Goal: Information Seeking & Learning: Learn about a topic

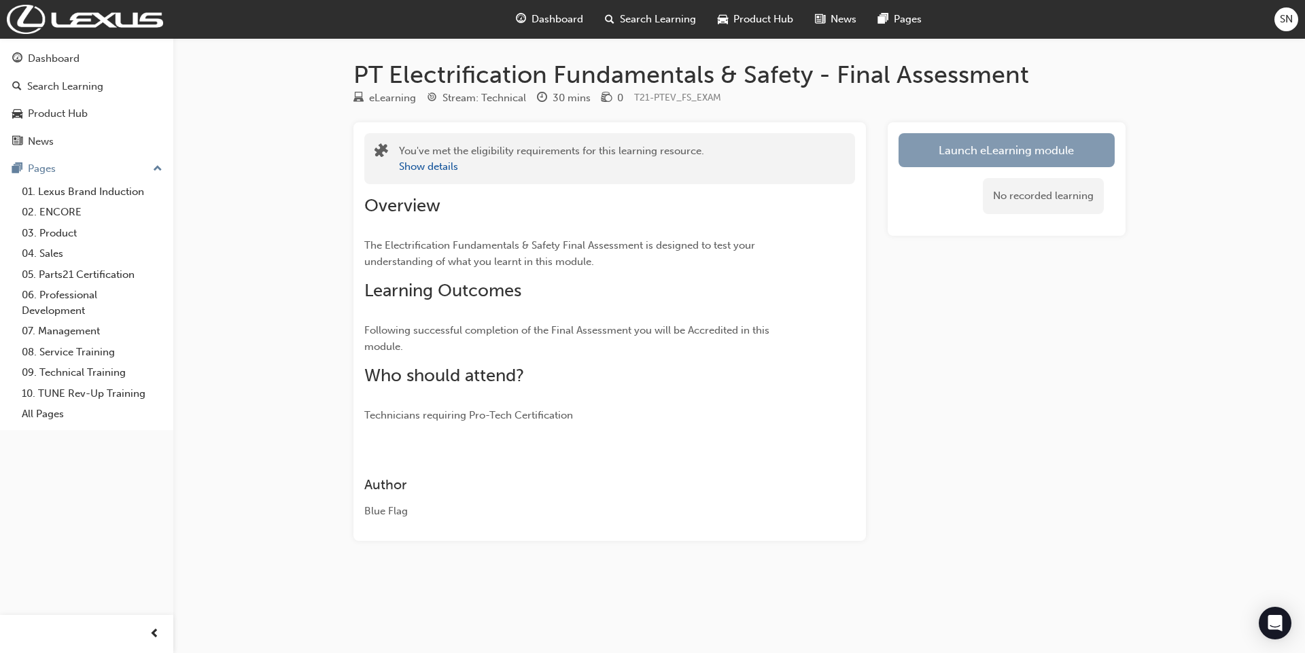
click at [1064, 144] on link "Launch eLearning module" at bounding box center [1007, 150] width 216 height 34
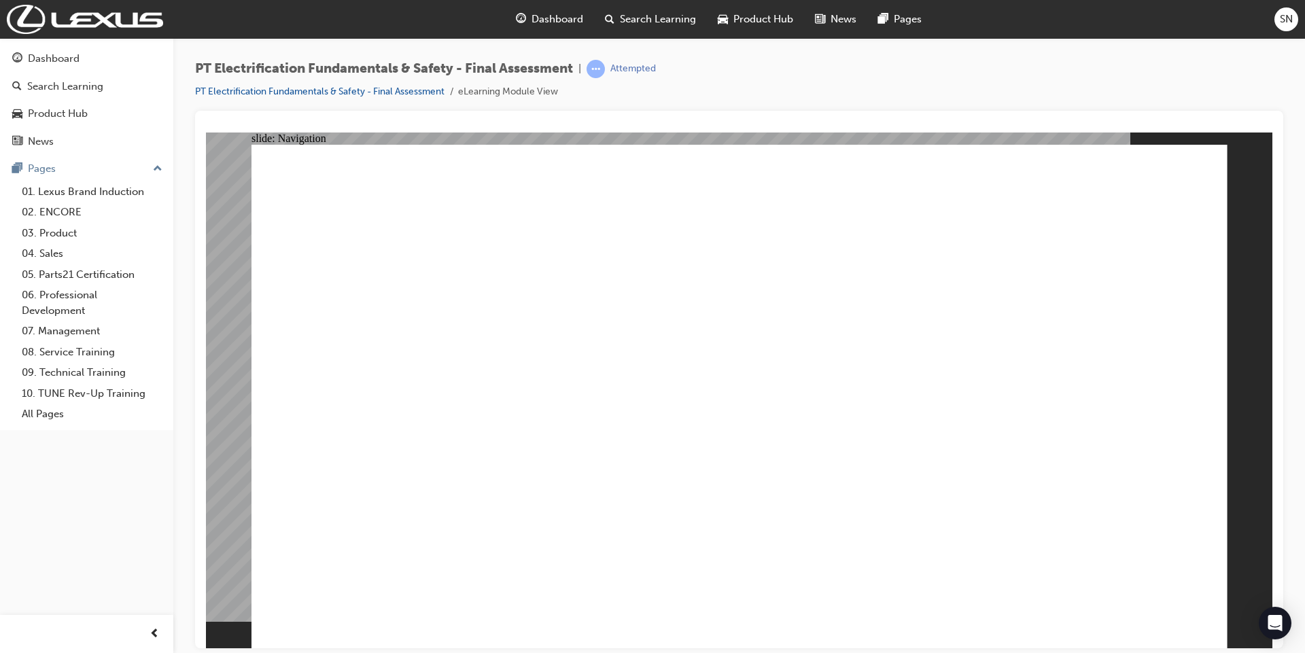
checkbox input "true"
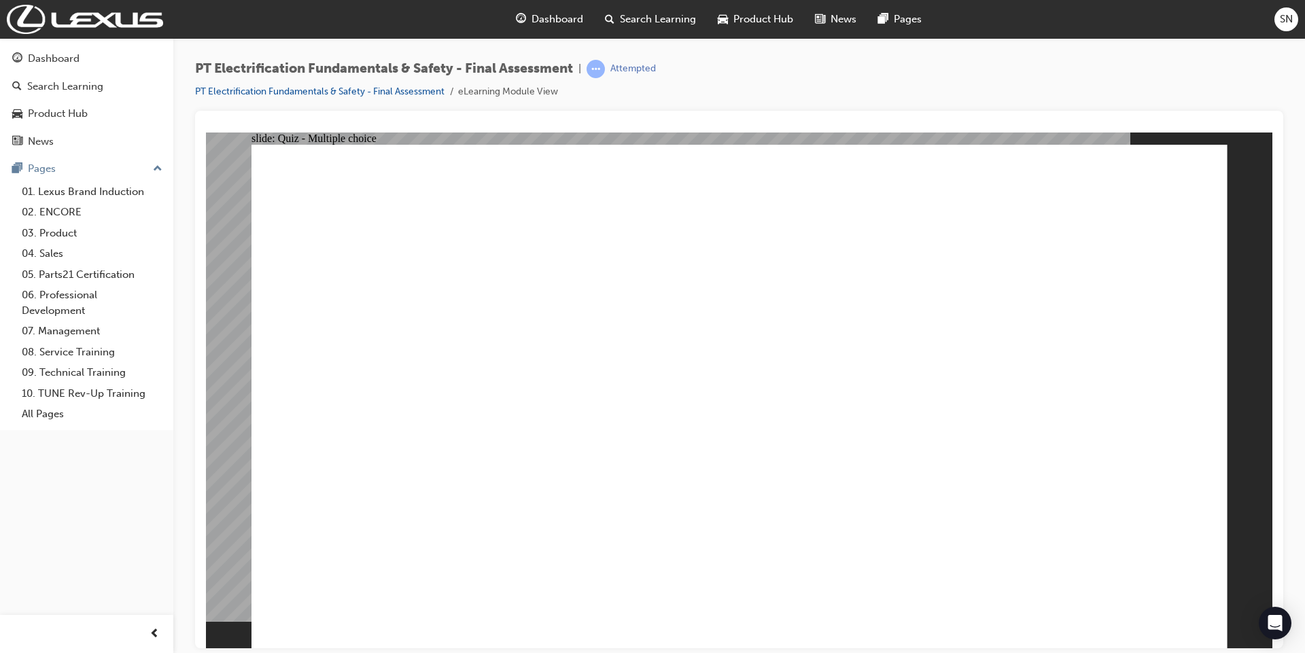
radio input "false"
radio input "true"
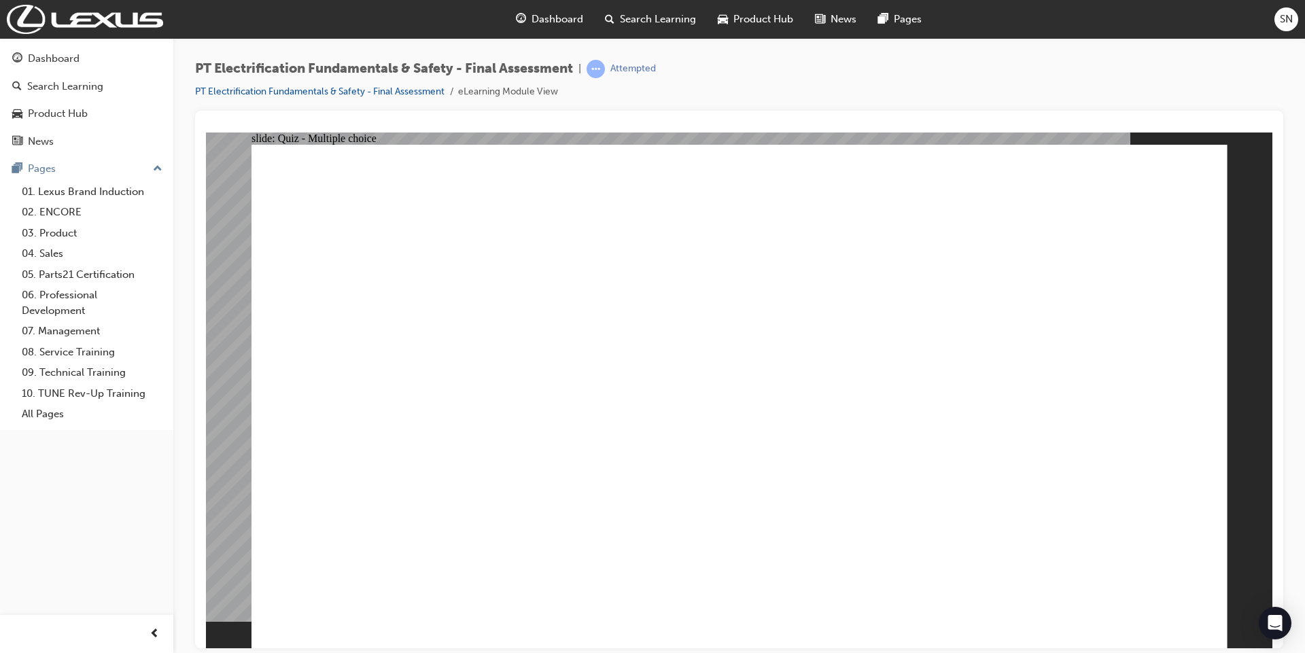
radio input "true"
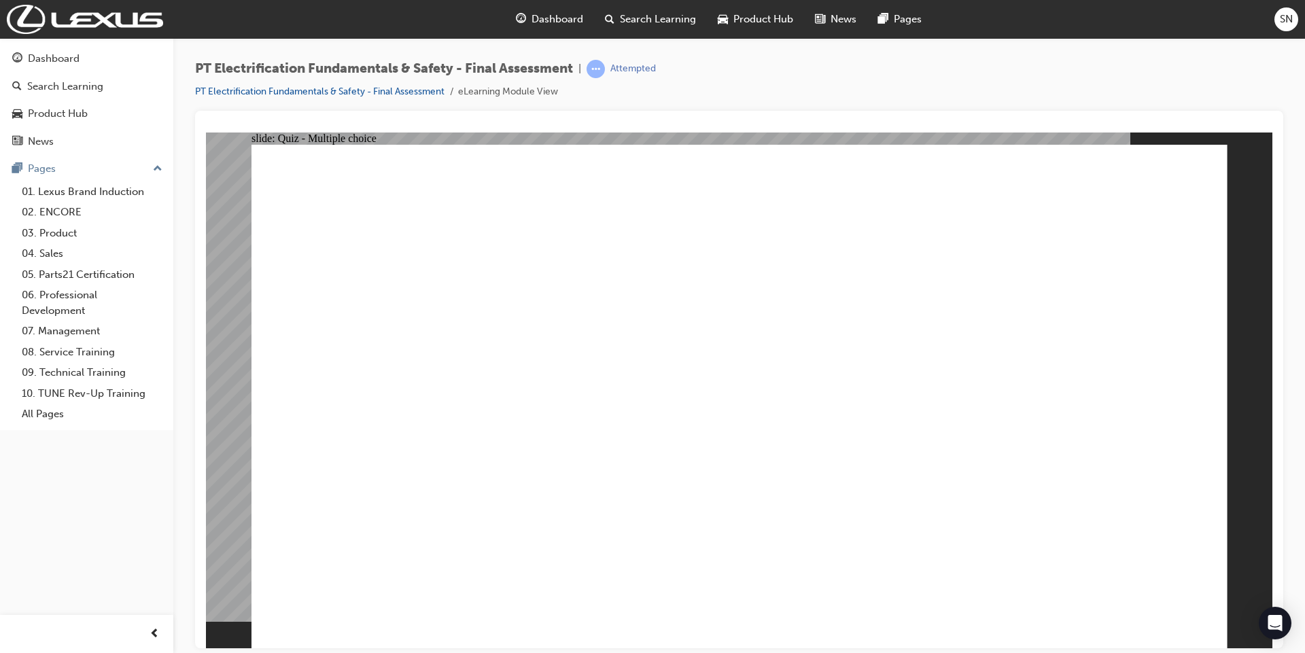
checkbox input "true"
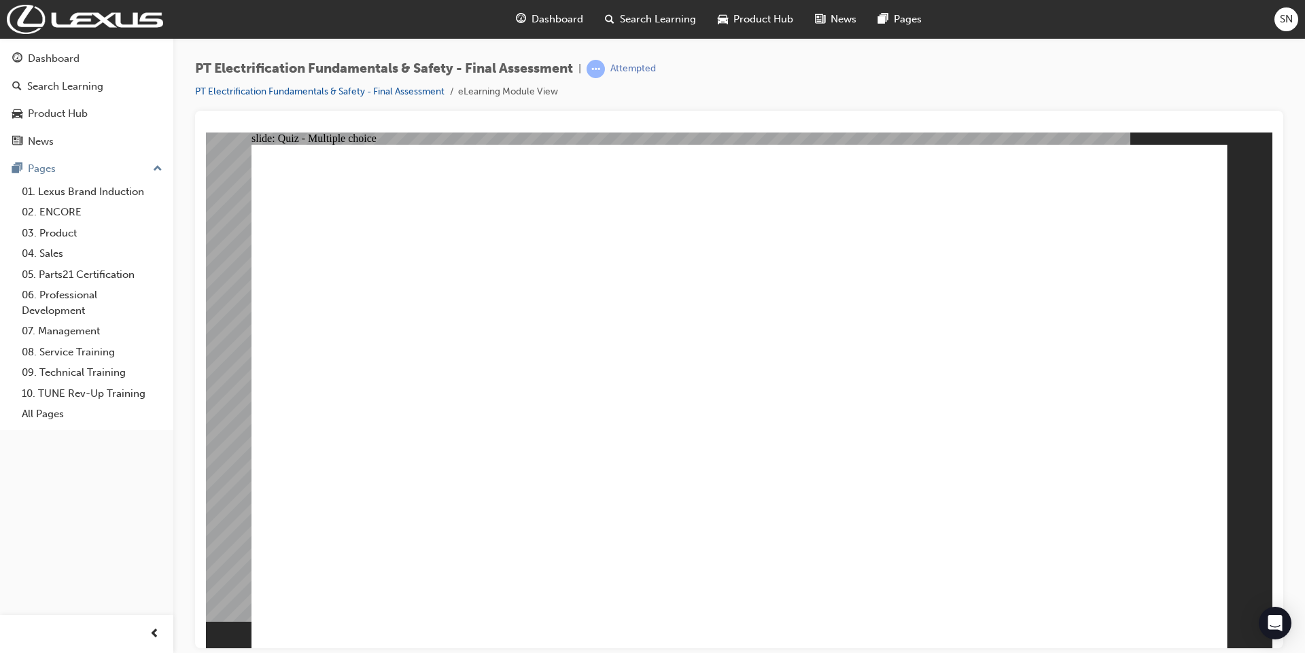
checkbox input "false"
checkbox input "true"
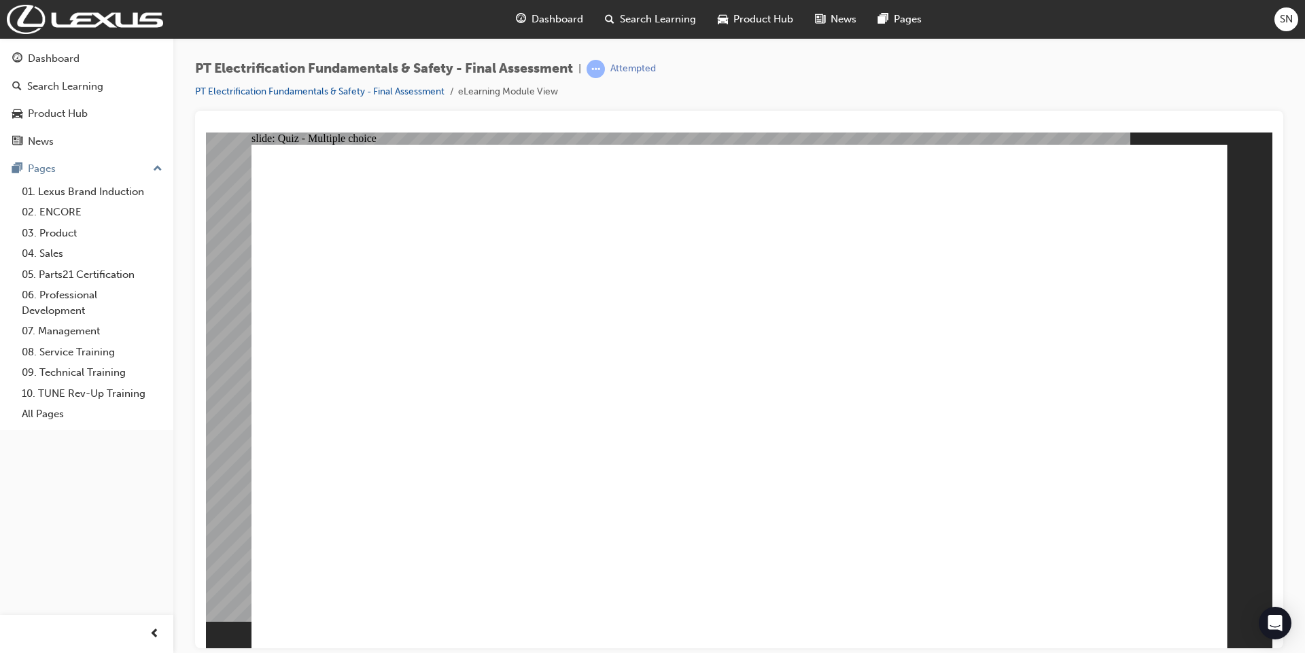
radio input "true"
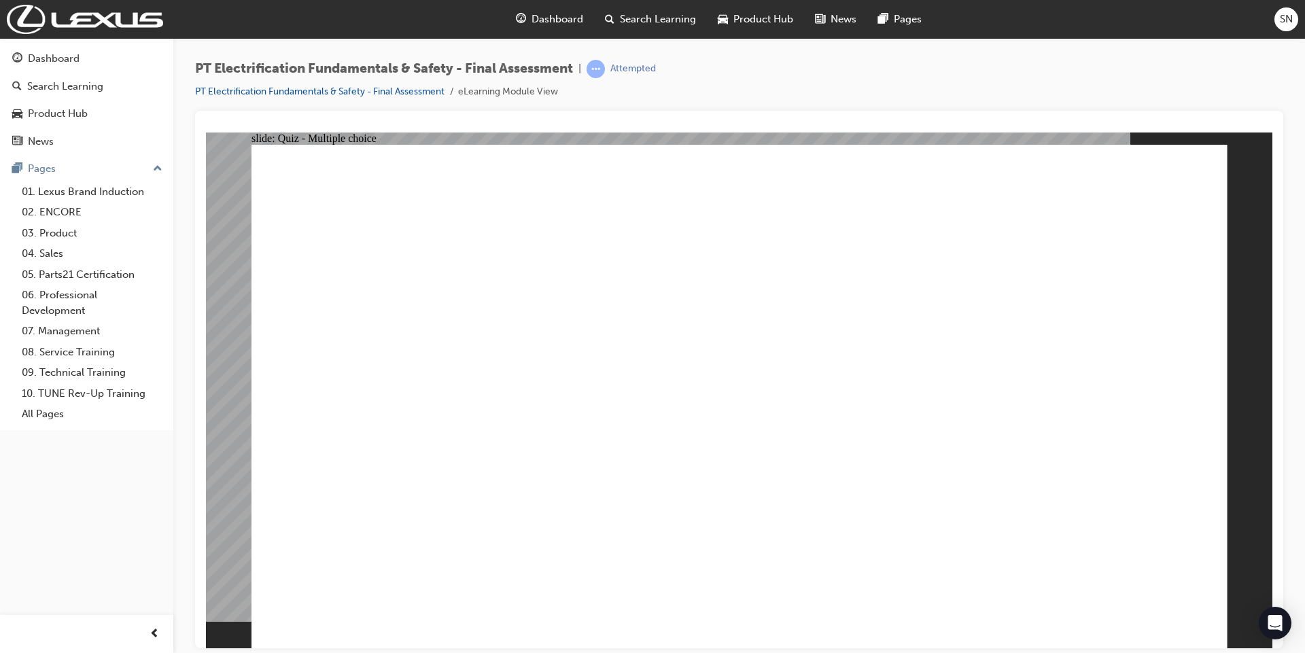
checkbox input "true"
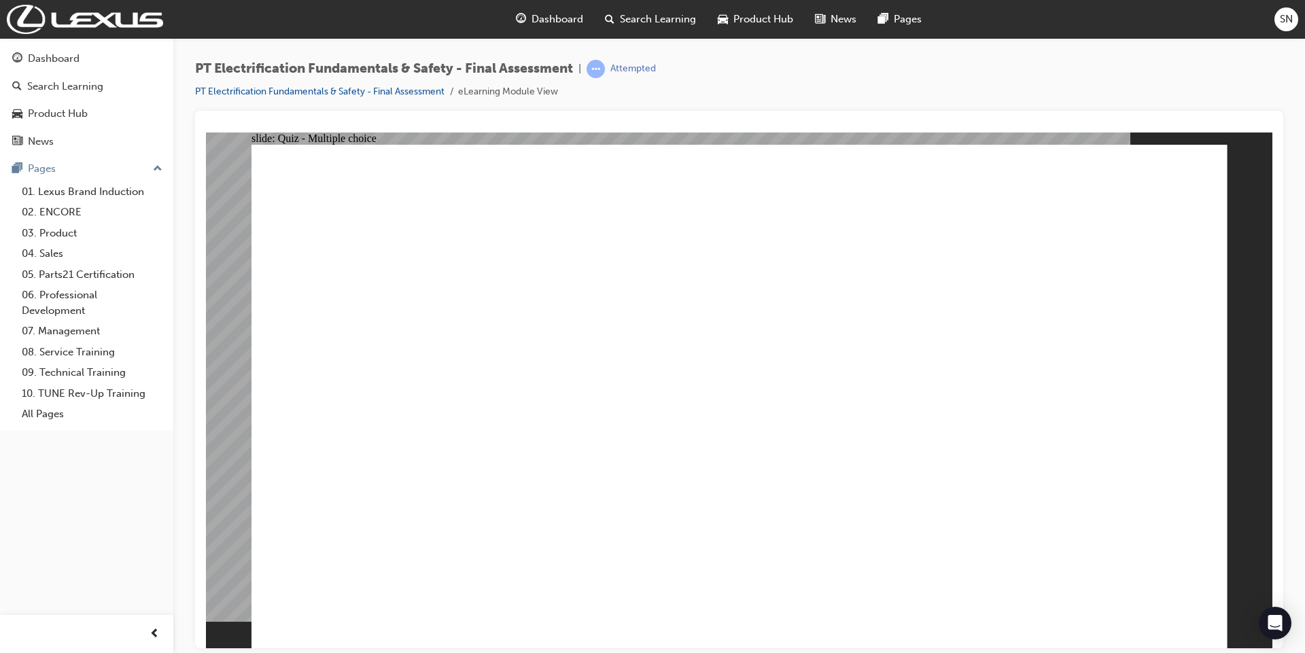
checkbox input "true"
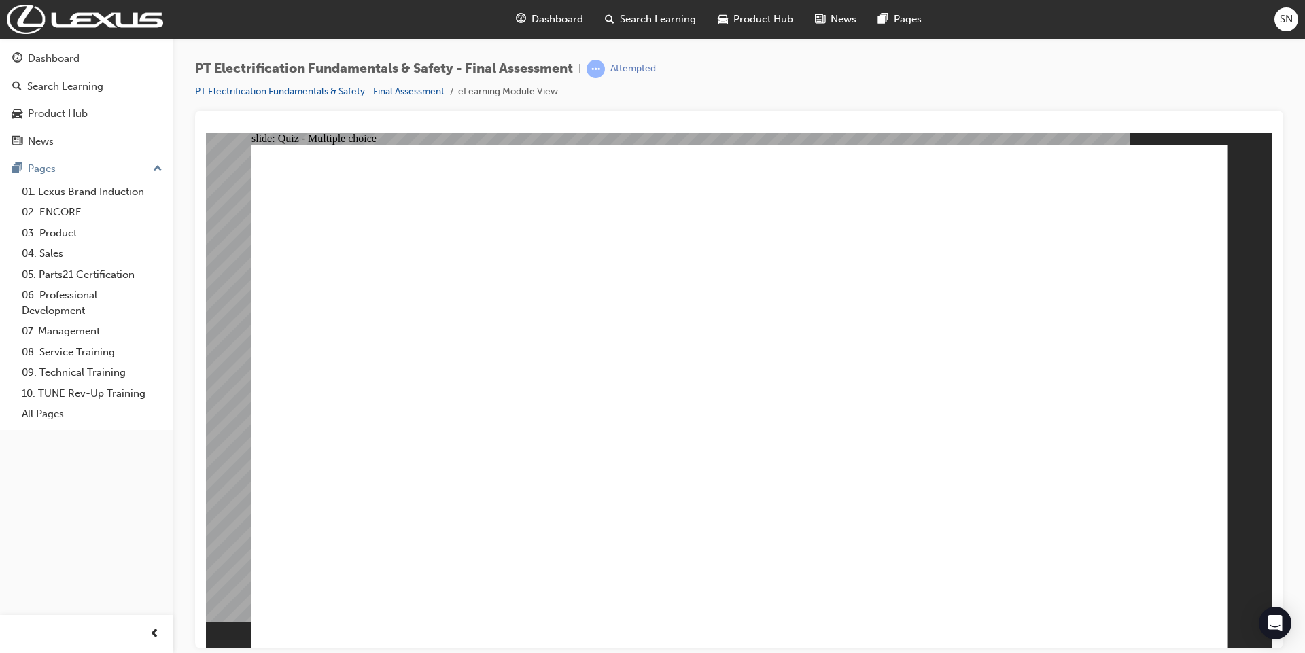
radio input "false"
radio input "true"
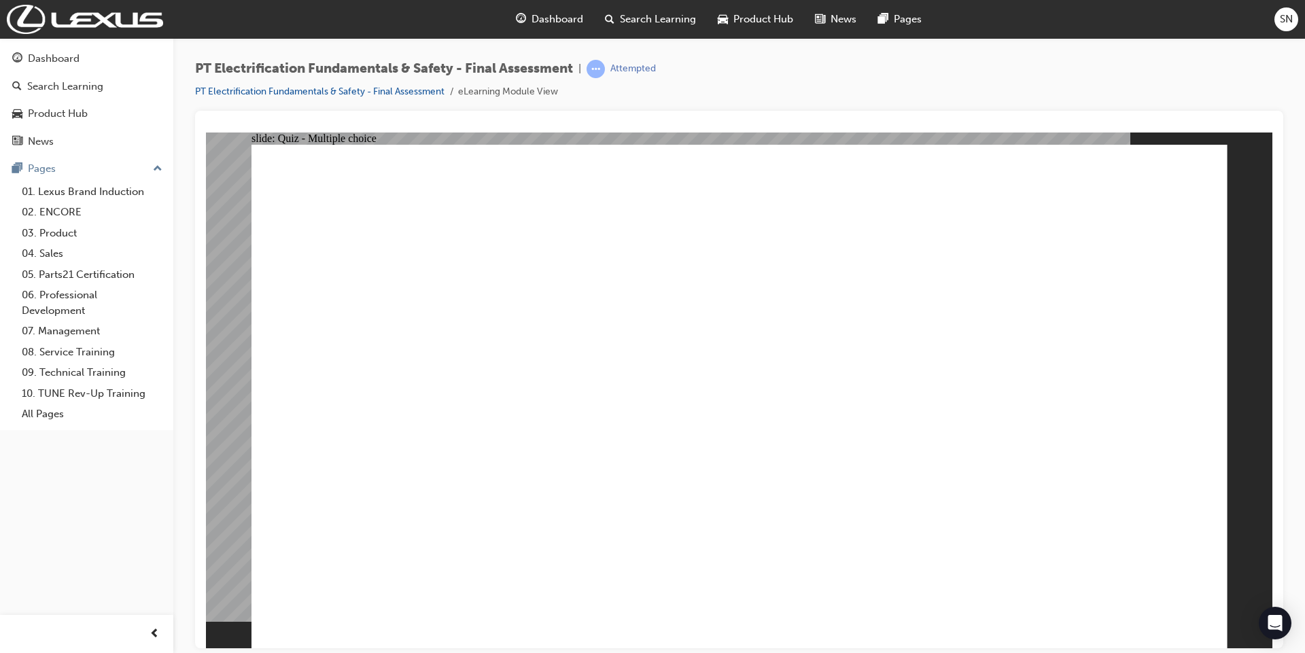
radio input "true"
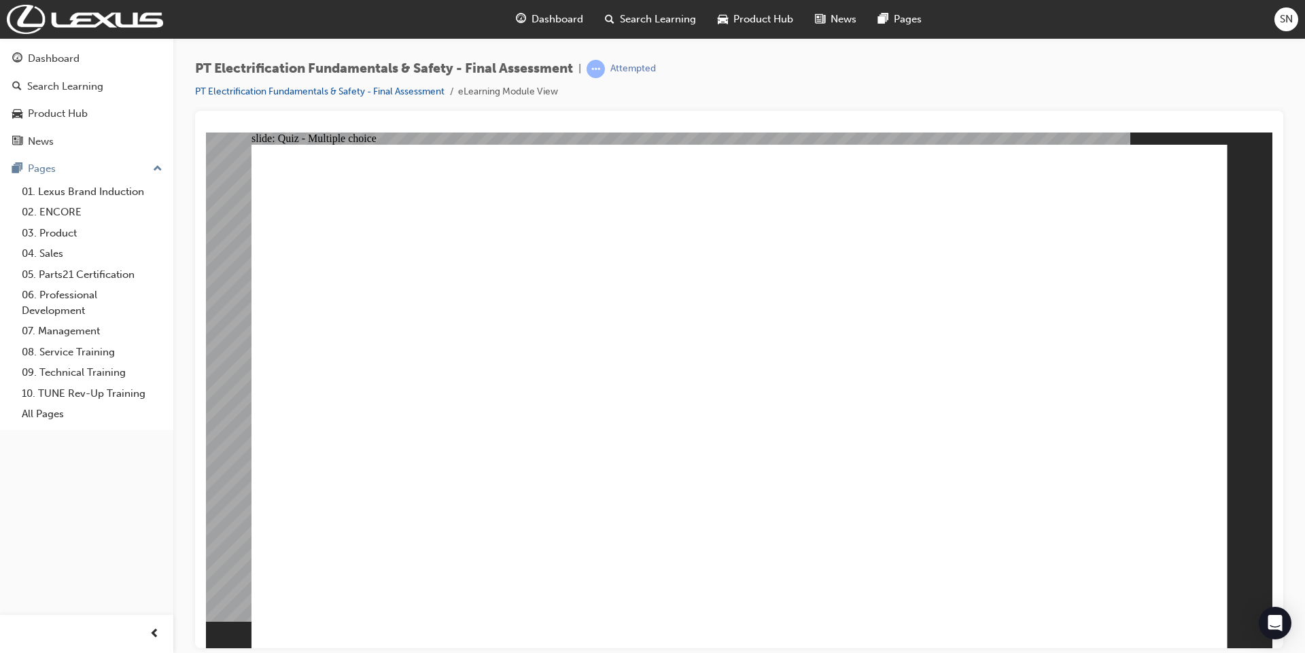
radio input "true"
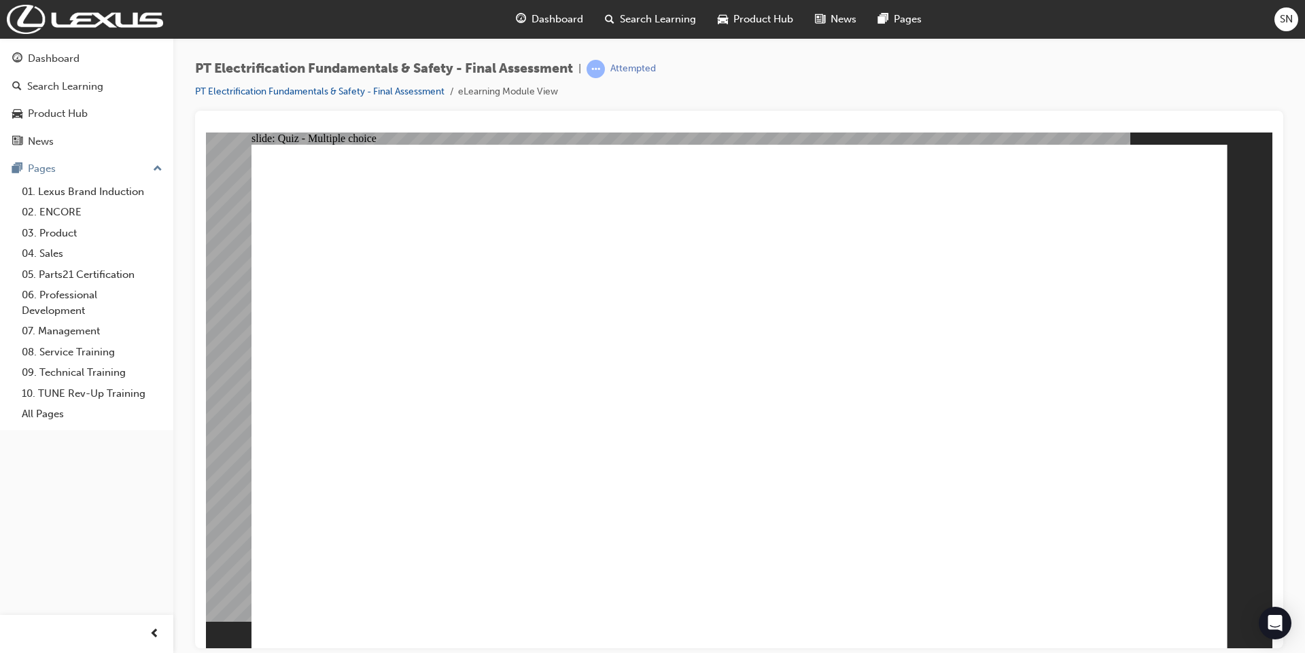
radio input "true"
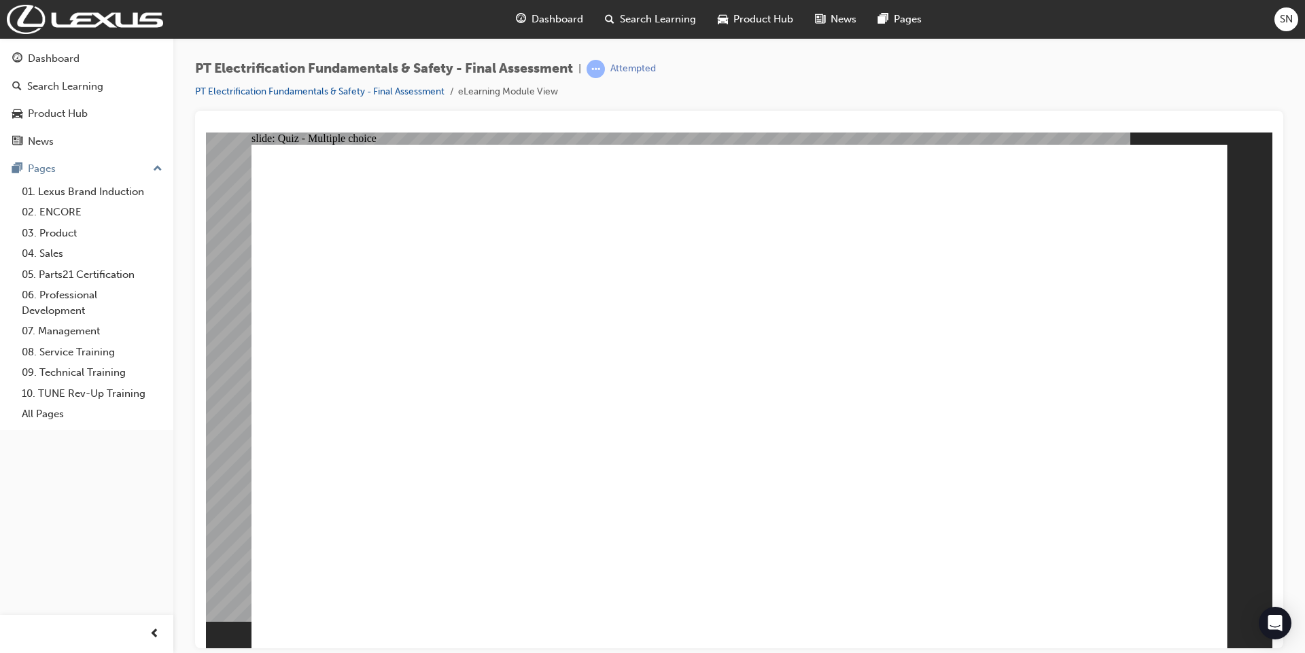
radio input "true"
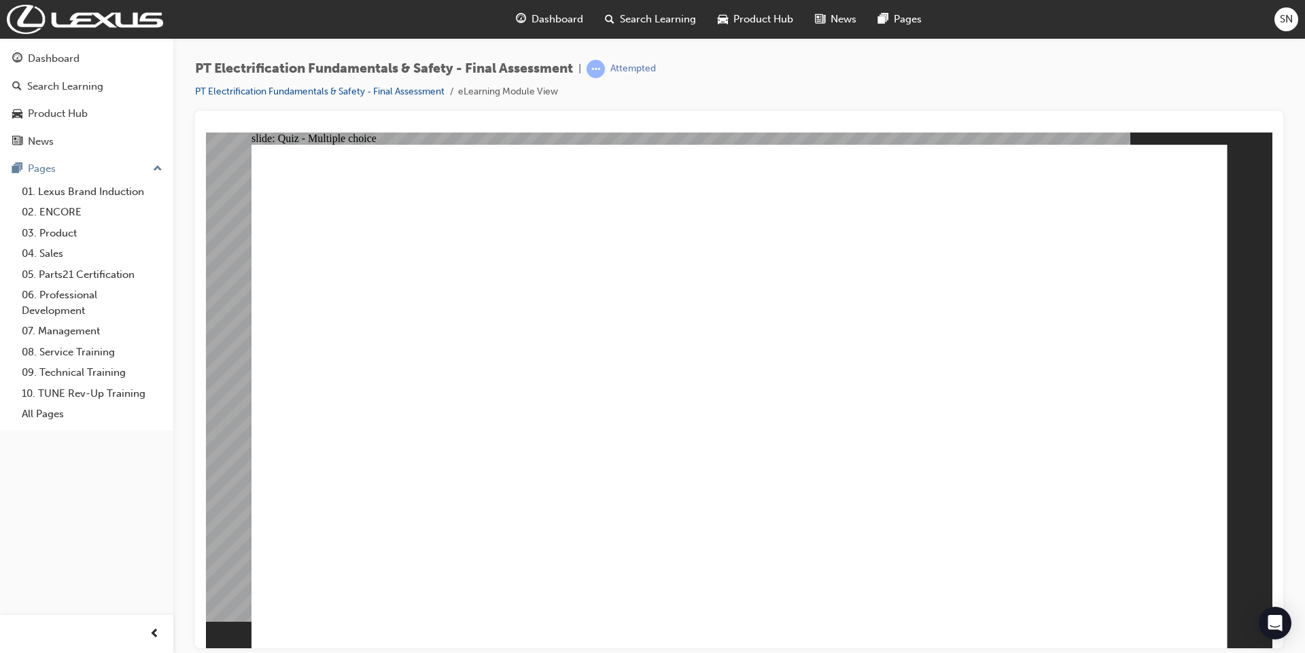
radio input "true"
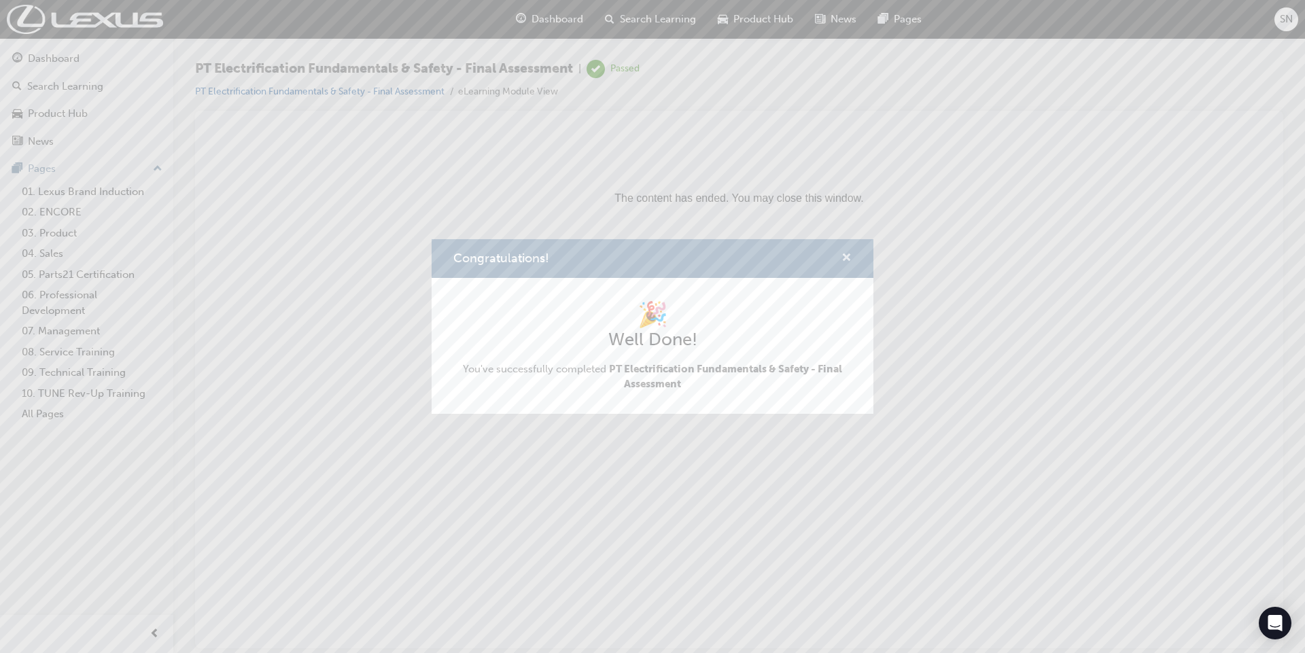
click at [846, 256] on span "cross-icon" at bounding box center [847, 259] width 10 height 12
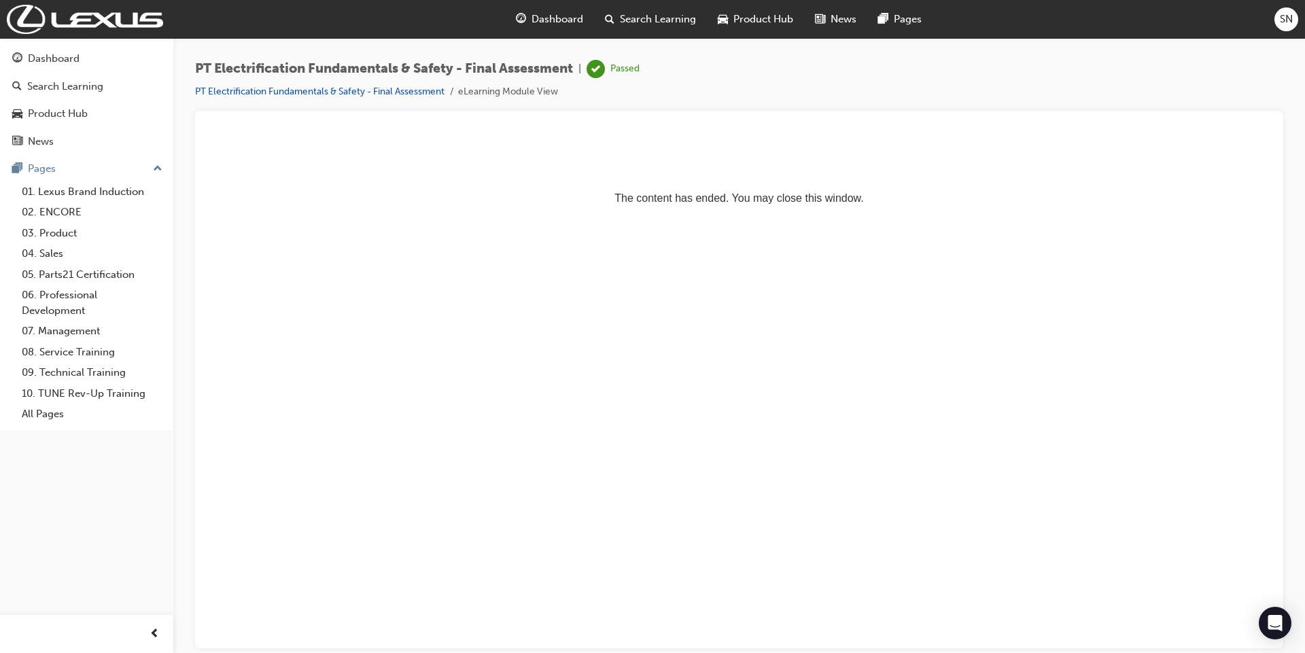
click at [547, 17] on span "Dashboard" at bounding box center [558, 20] width 52 height 16
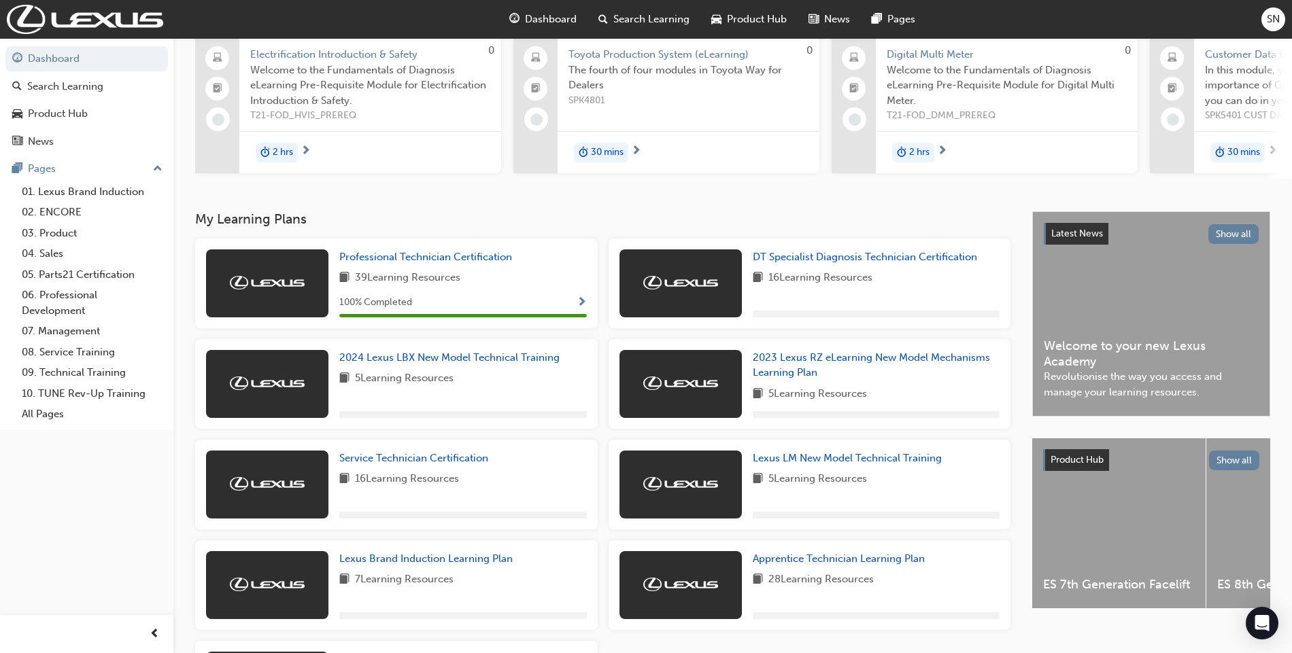
scroll to position [256, 0]
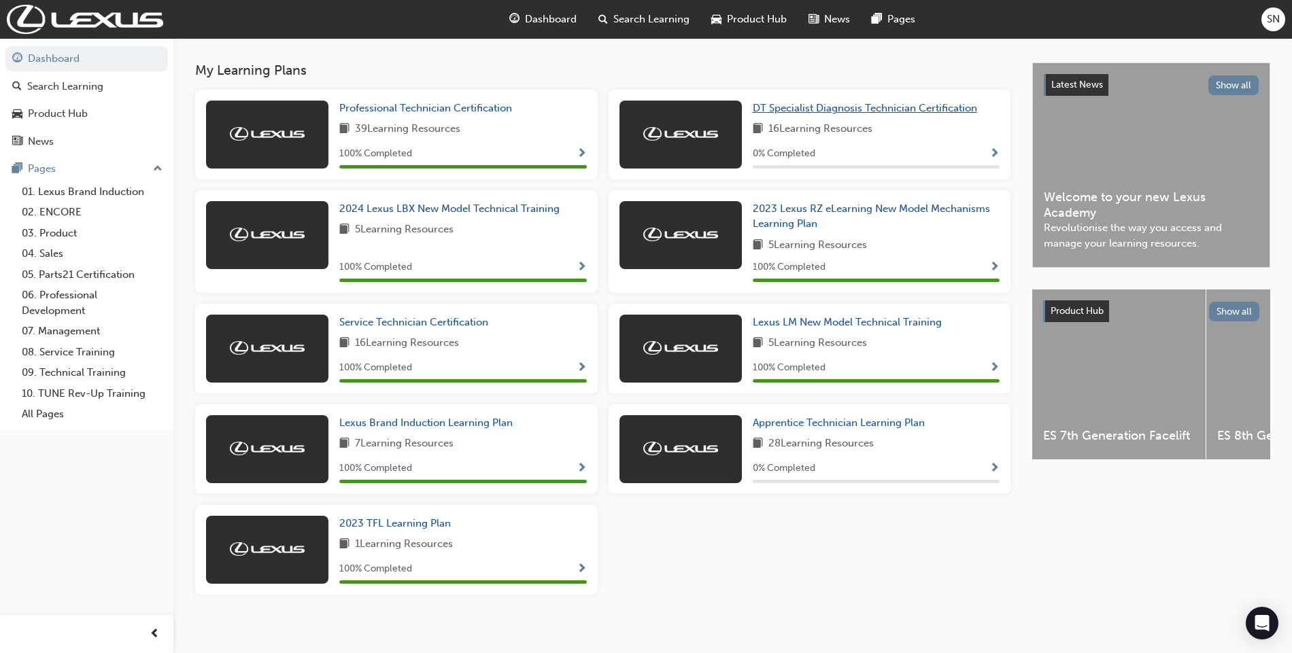
click at [812, 114] on span "DT Specialist Diagnosis Technician Certification" at bounding box center [865, 108] width 224 height 12
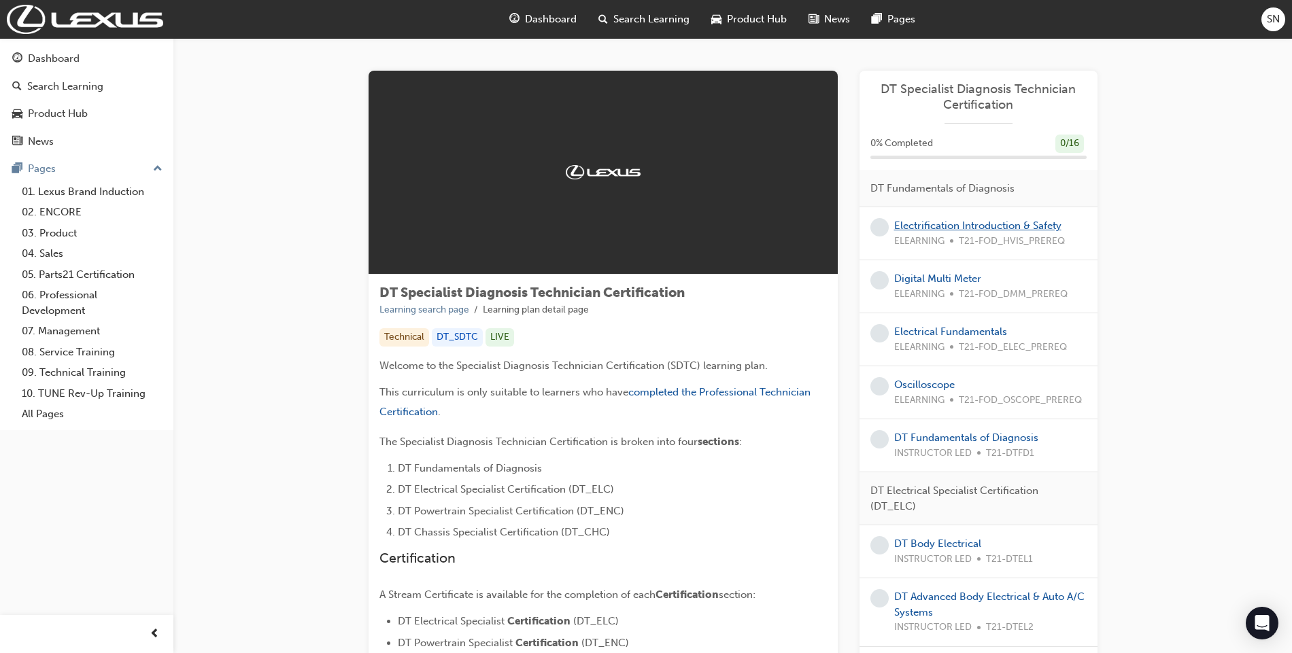
click at [967, 226] on link "Electrification Introduction & Safety" at bounding box center [977, 226] width 167 height 12
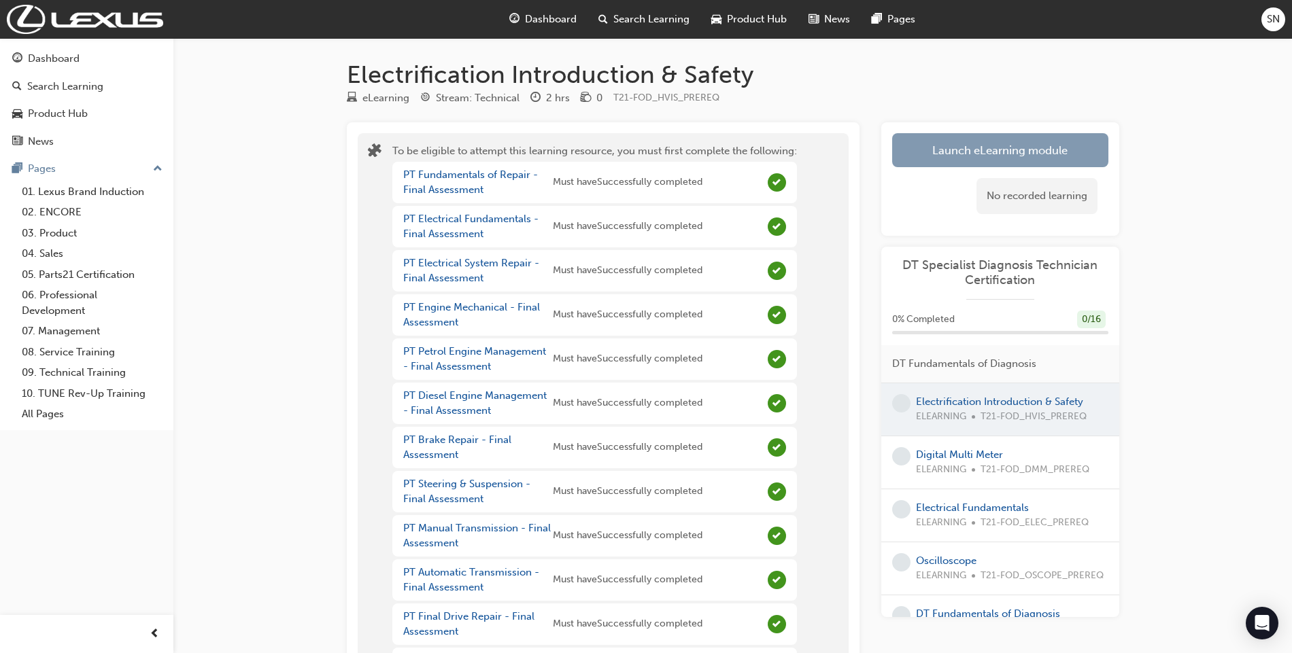
click at [960, 153] on button "Launch eLearning module" at bounding box center [1000, 150] width 216 height 34
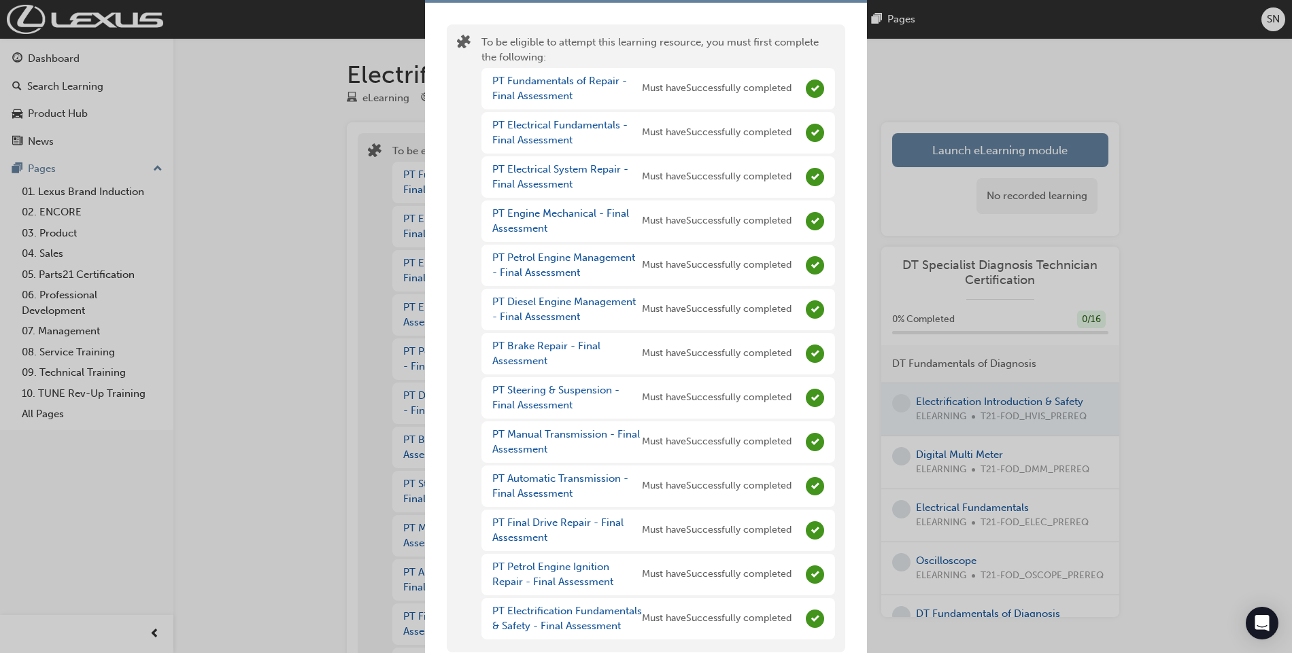
scroll to position [71, 0]
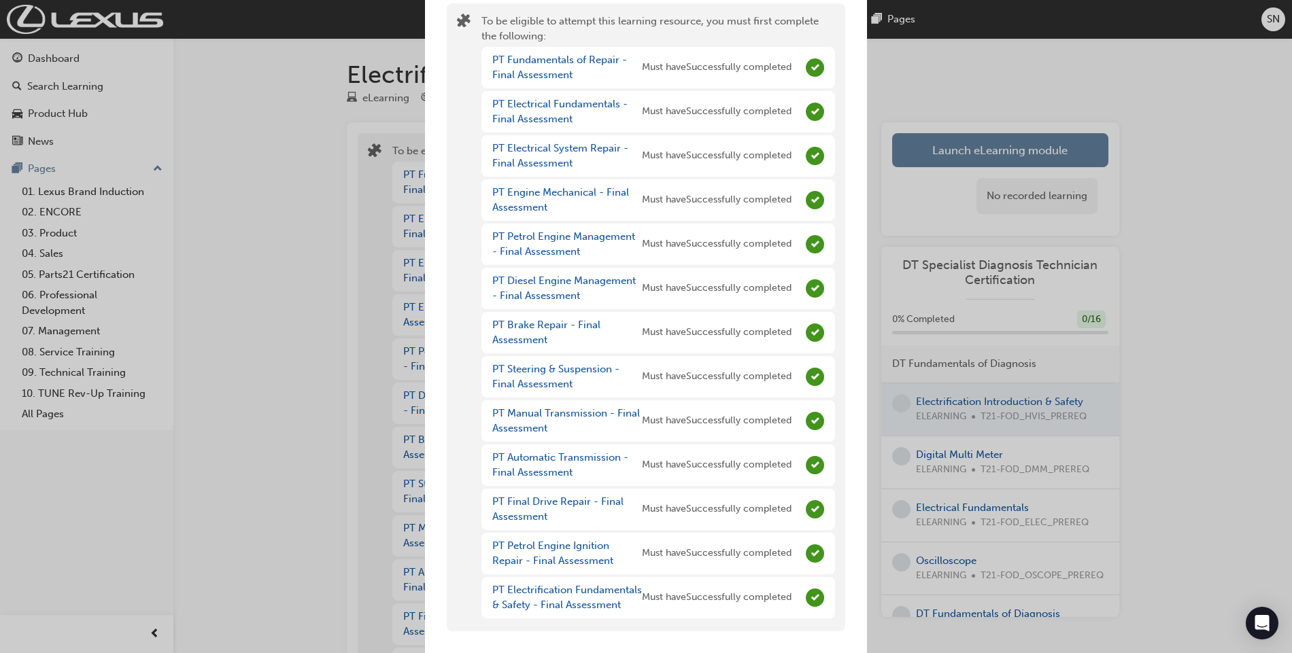
click at [893, 98] on div "You have incomplete prerequisites To be eligible to attempt this learning resou…" at bounding box center [646, 326] width 1292 height 653
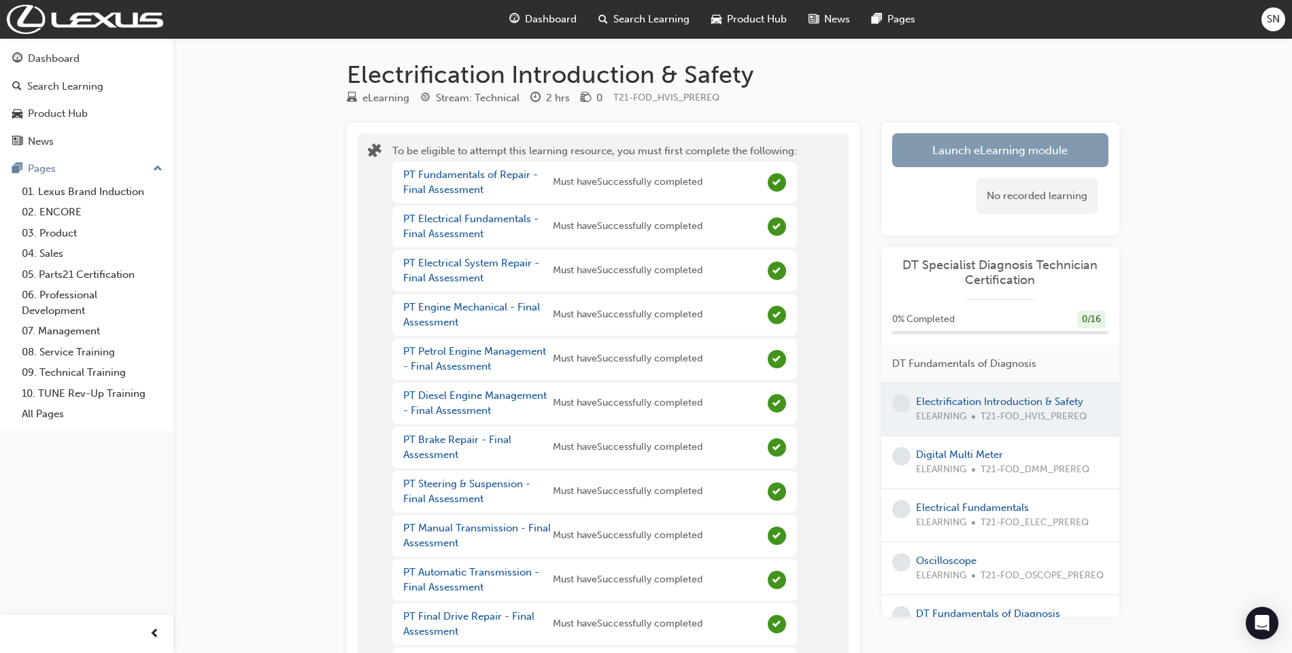
click at [969, 156] on button "Launch eLearning module" at bounding box center [1000, 150] width 216 height 34
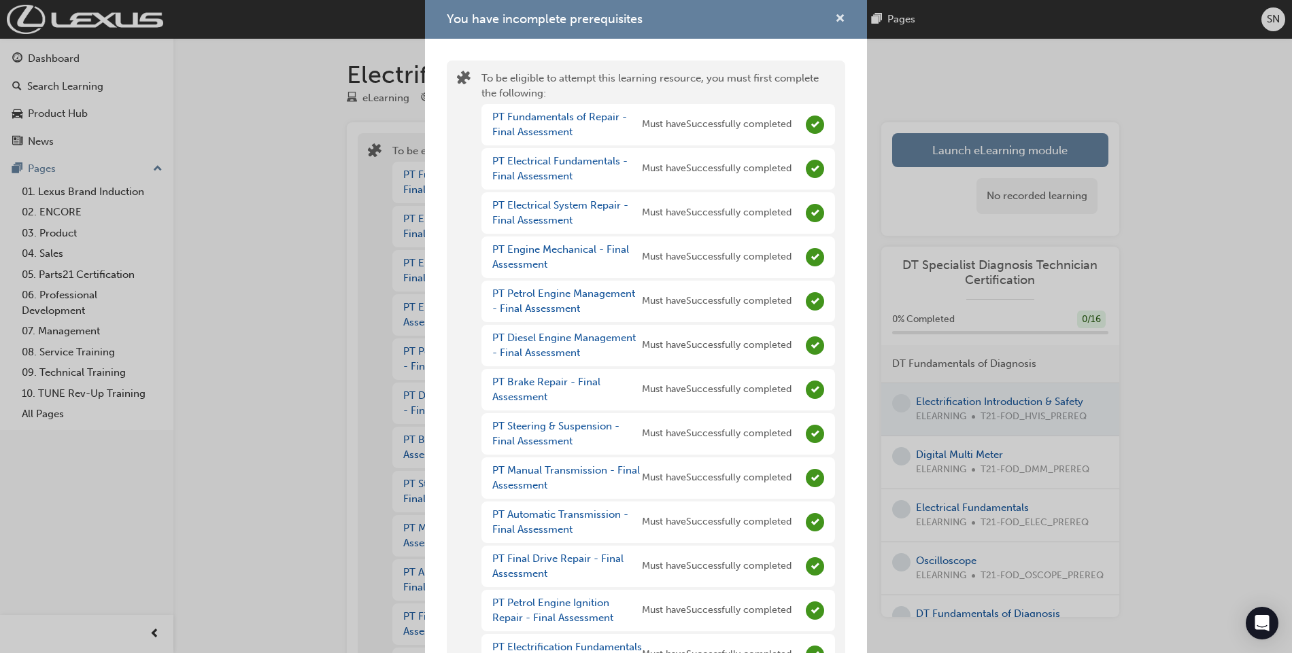
click at [835, 26] on button "You have incomplete prerequisites" at bounding box center [840, 19] width 10 height 17
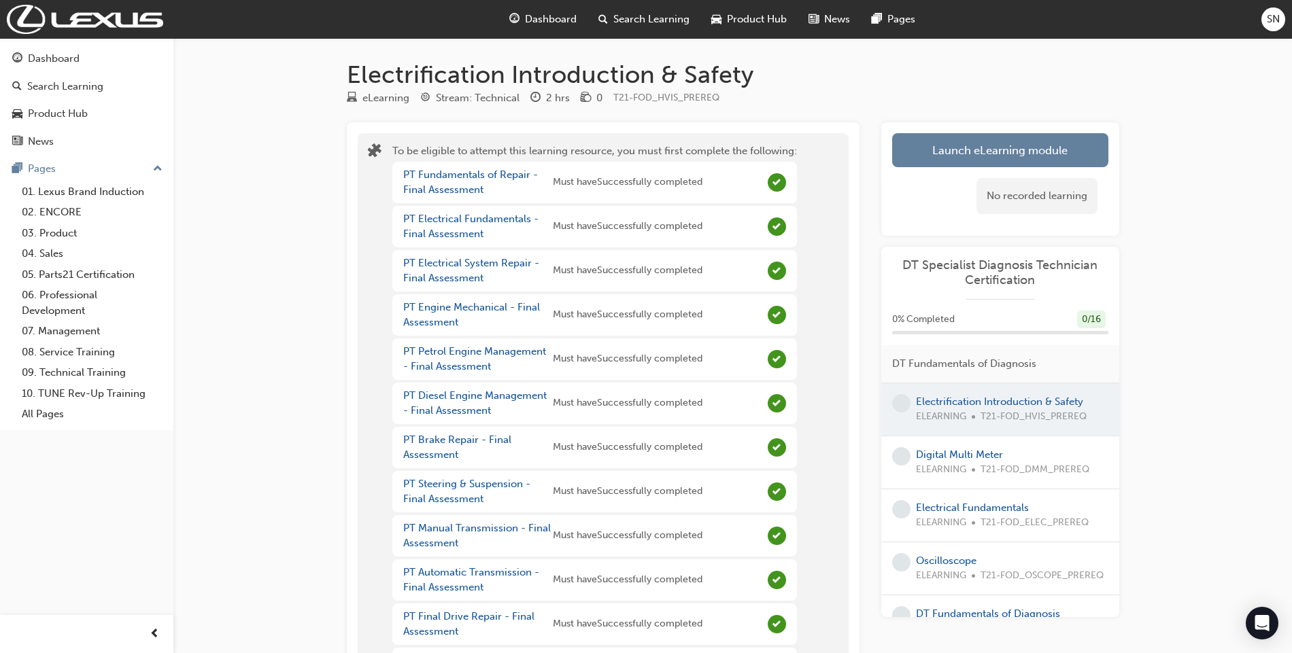
click at [980, 408] on div at bounding box center [1000, 409] width 238 height 52
click at [963, 445] on div "Digital Multi Meter ELEARNING T21-FOD_DMM_PREREQ" at bounding box center [1000, 462] width 238 height 53
click at [961, 461] on div "Digital Multi Meter ELEARNING T21-FOD_DMM_PREREQ" at bounding box center [1002, 462] width 173 height 31
click at [960, 451] on link "Digital Multi Meter" at bounding box center [959, 455] width 87 height 12
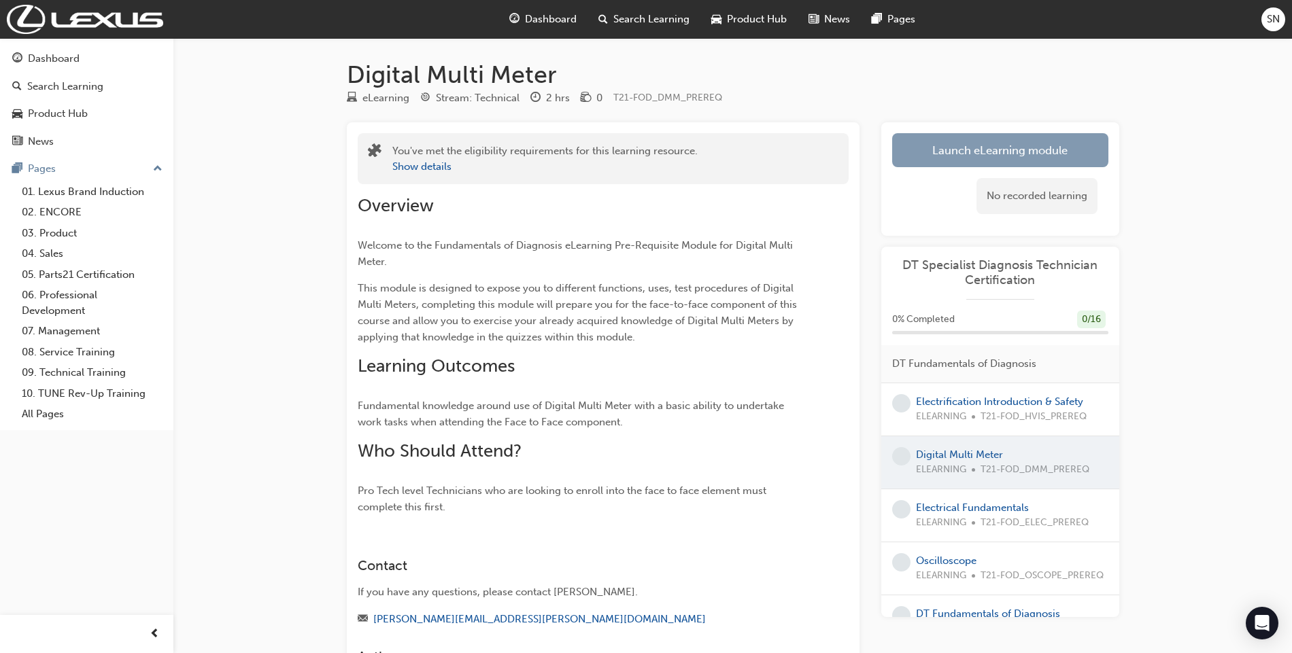
click at [993, 165] on link "Launch eLearning module" at bounding box center [1000, 150] width 216 height 34
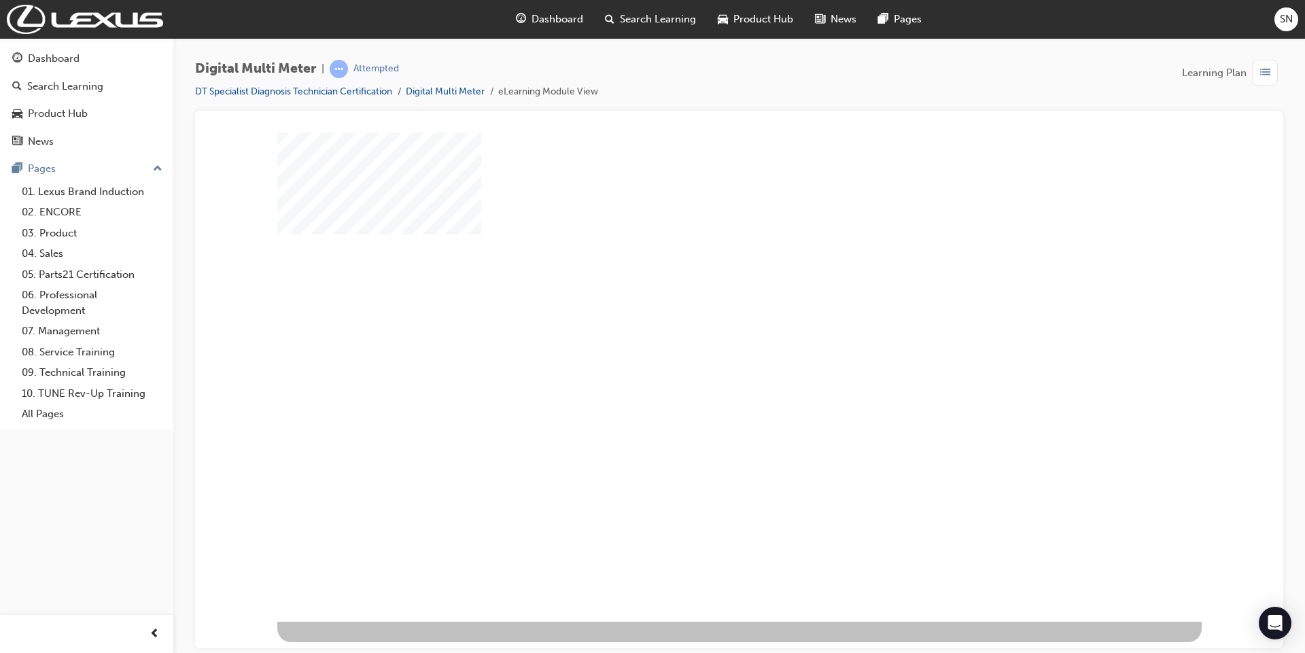
click at [700, 337] on div "play" at bounding box center [700, 337] width 0 height 0
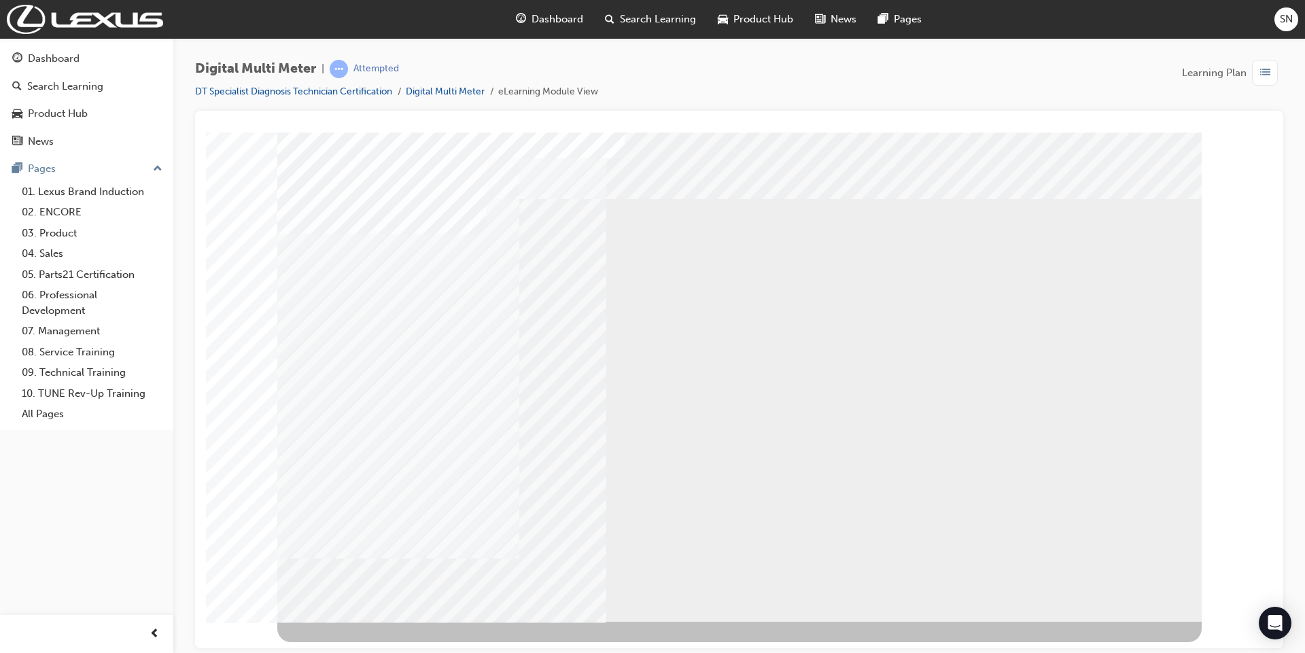
click at [363, 646] on div "NEXT Trigger this button to go to the next slide" at bounding box center [320, 658] width 86 height 24
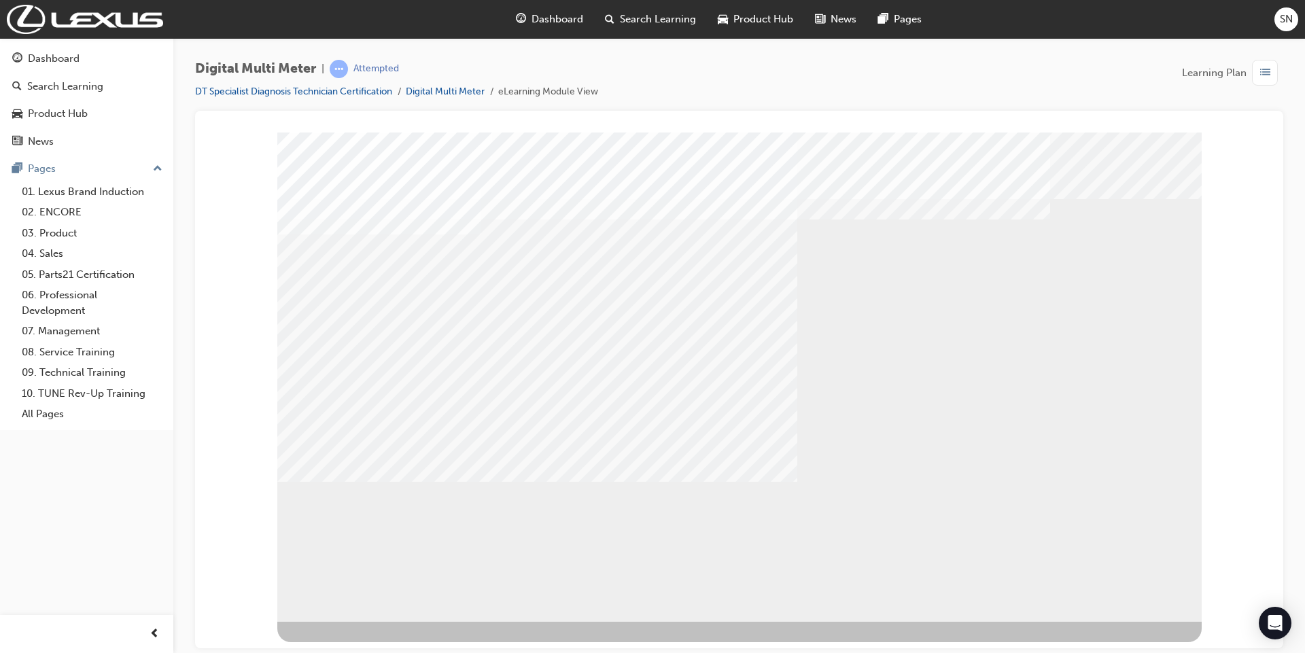
click at [345, 621] on div "BACK Trigger this button to go to the previous slide" at bounding box center [320, 633] width 86 height 24
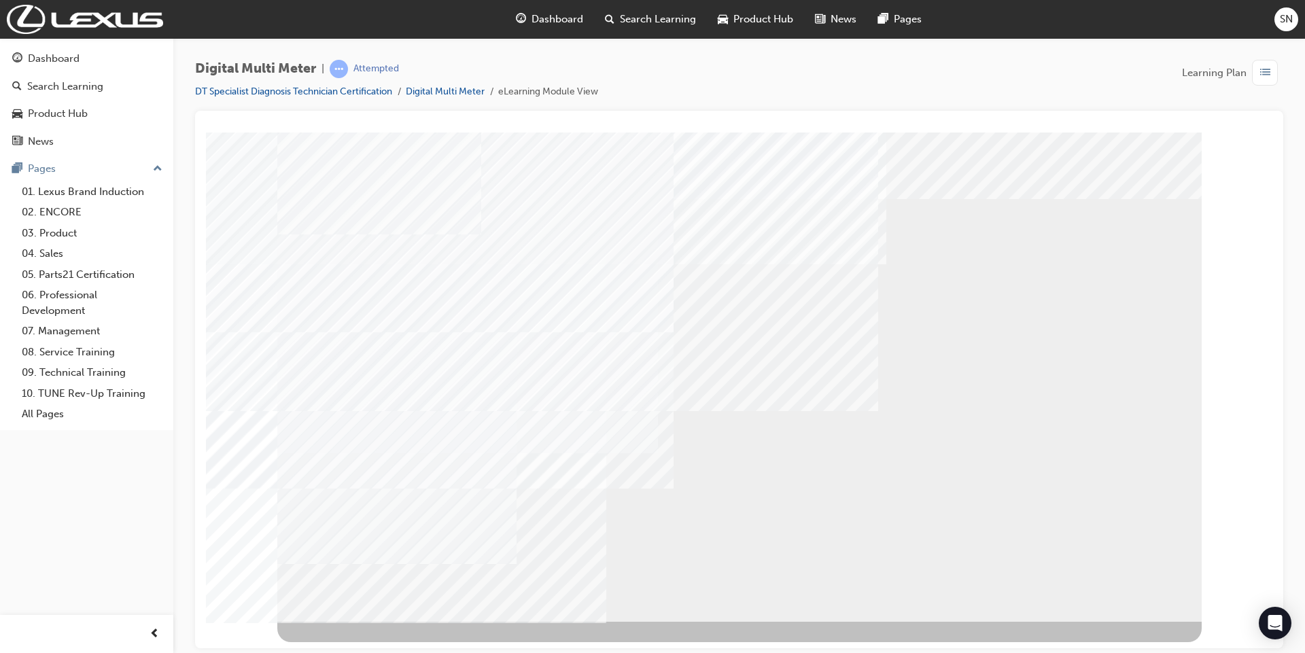
click at [363, 646] on div "NEXT Trigger this button to go to the next slide" at bounding box center [320, 658] width 86 height 24
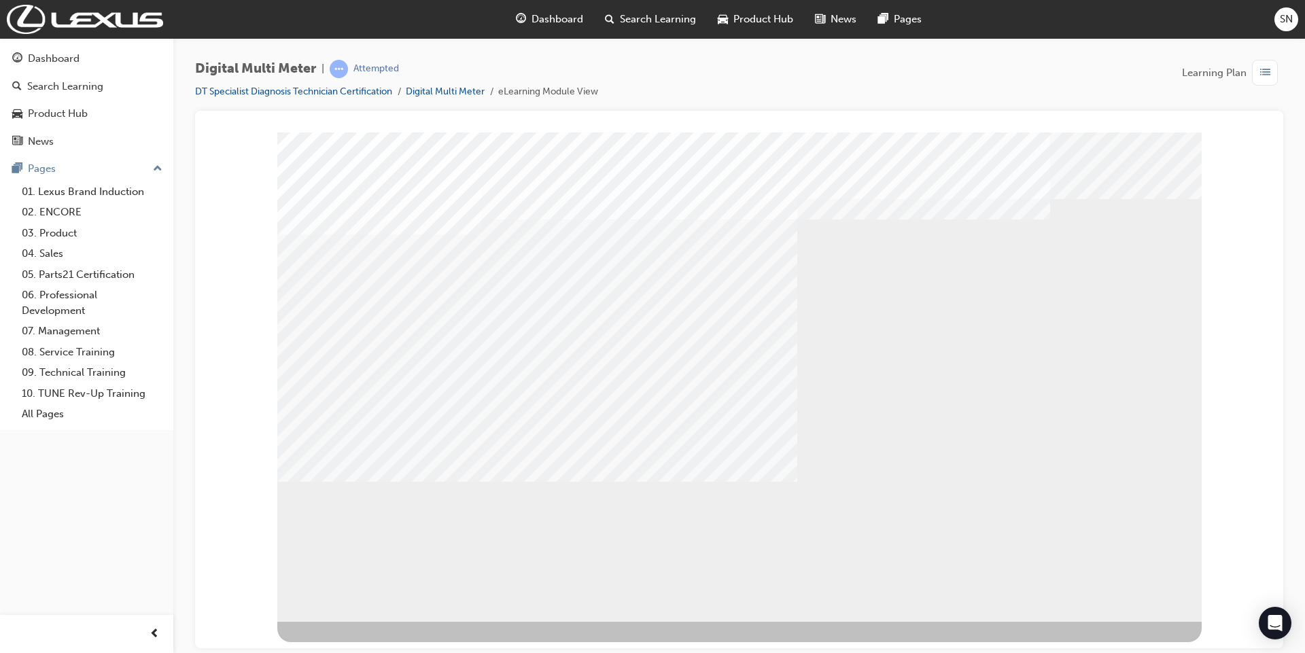
click at [532, 18] on span "Dashboard" at bounding box center [558, 20] width 52 height 16
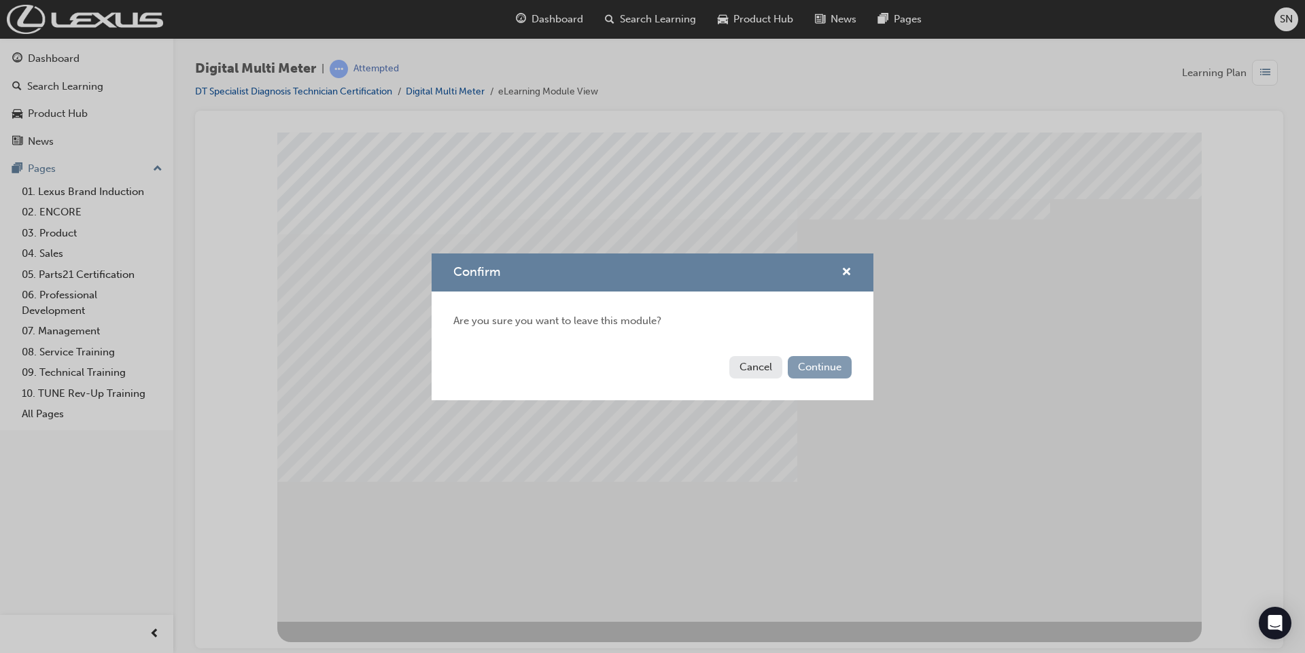
click at [808, 362] on button "Continue" at bounding box center [820, 367] width 64 height 22
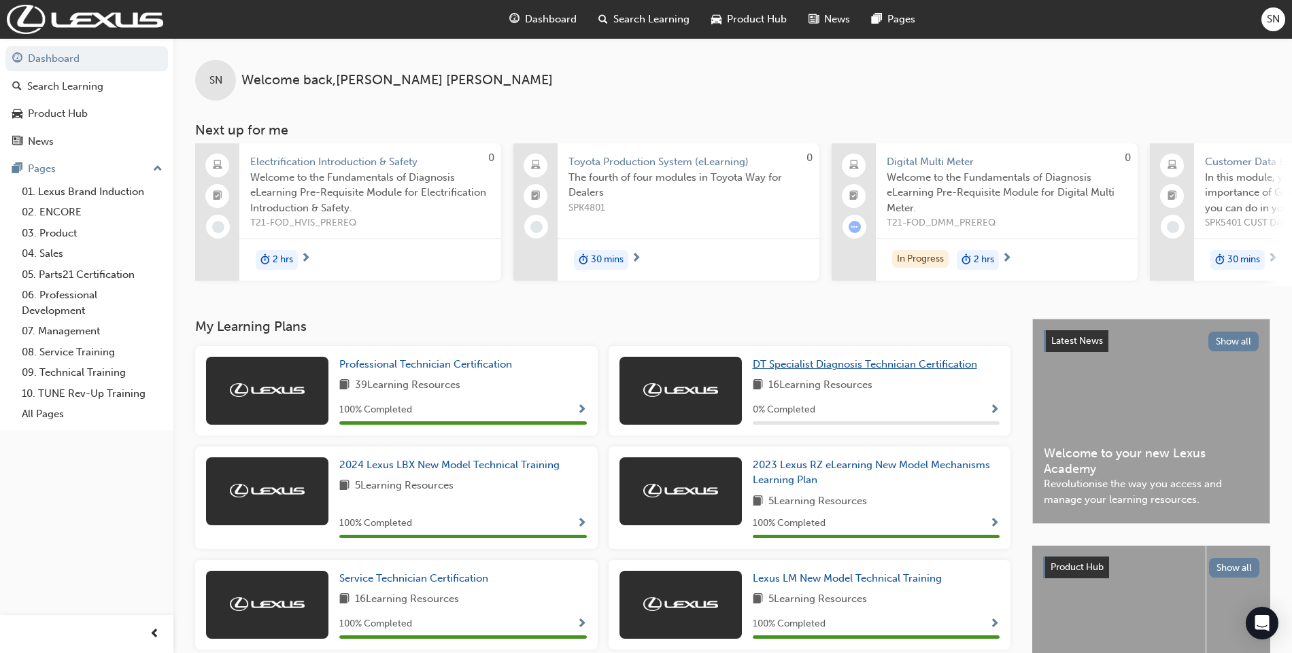
click at [806, 364] on span "DT Specialist Diagnosis Technician Certification" at bounding box center [865, 364] width 224 height 12
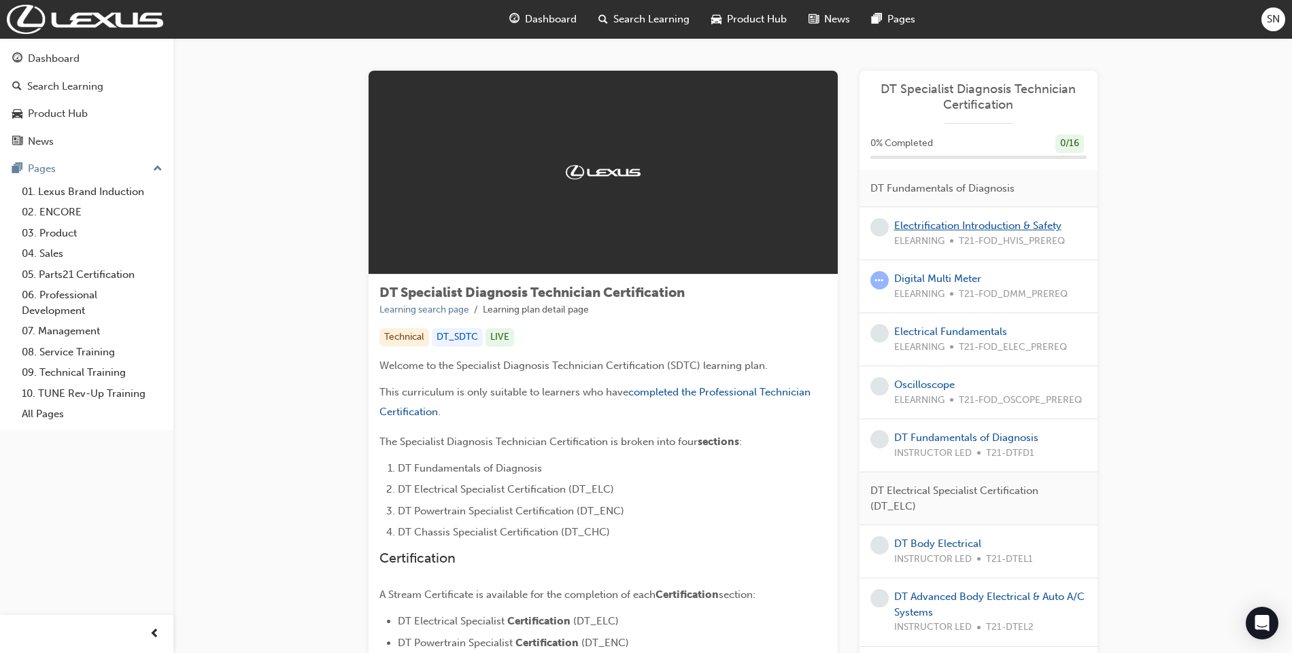
click at [964, 228] on link "Electrification Introduction & Safety" at bounding box center [977, 226] width 167 height 12
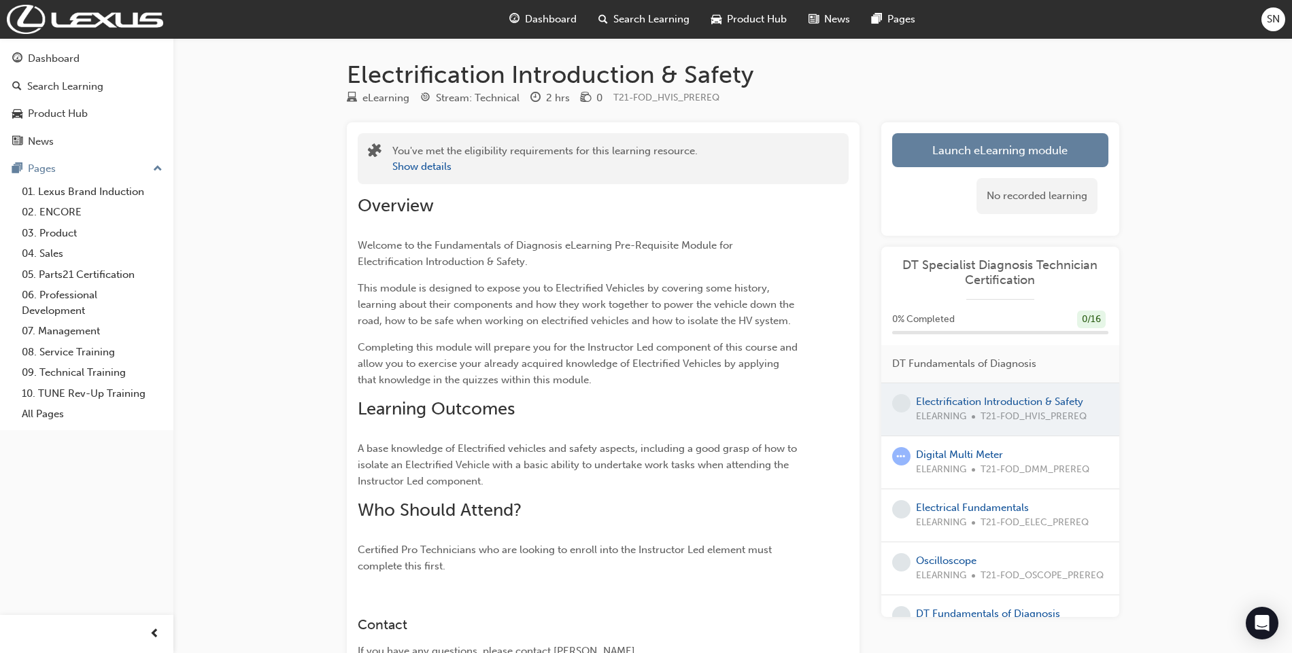
click at [927, 151] on link "Launch eLearning module" at bounding box center [1000, 150] width 216 height 34
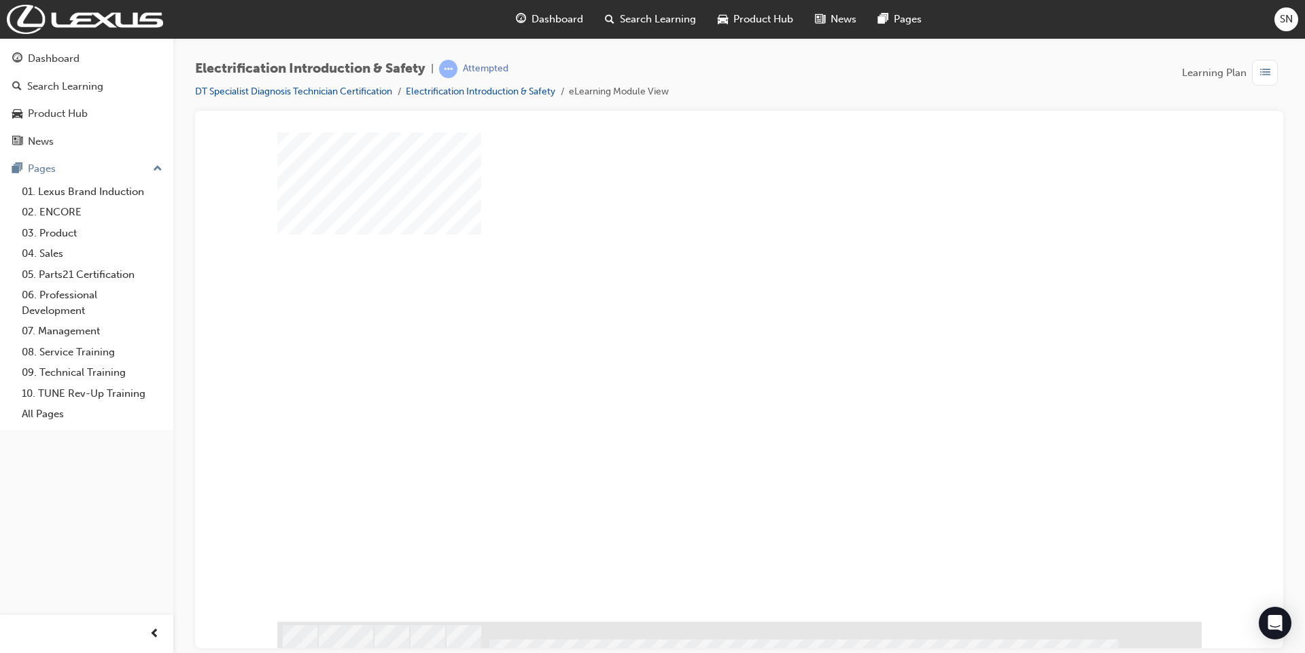
scroll to position [3, 0]
click at [700, 334] on div "play" at bounding box center [700, 334] width 0 height 0
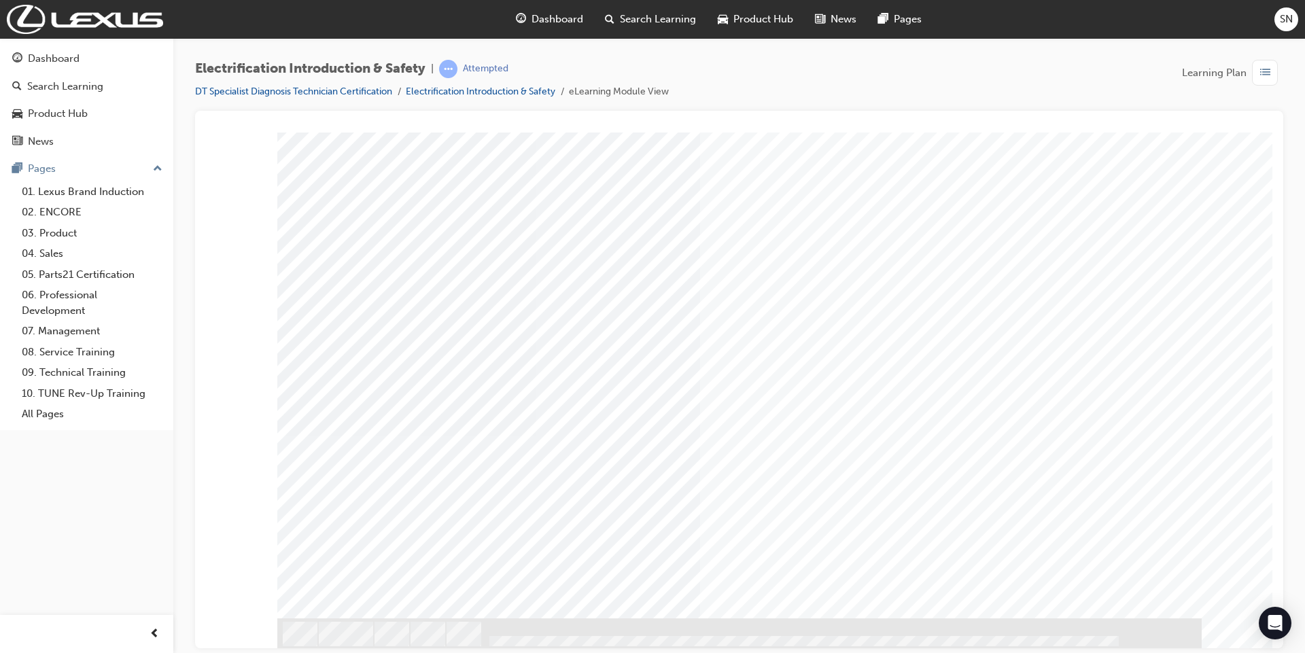
scroll to position [0, 0]
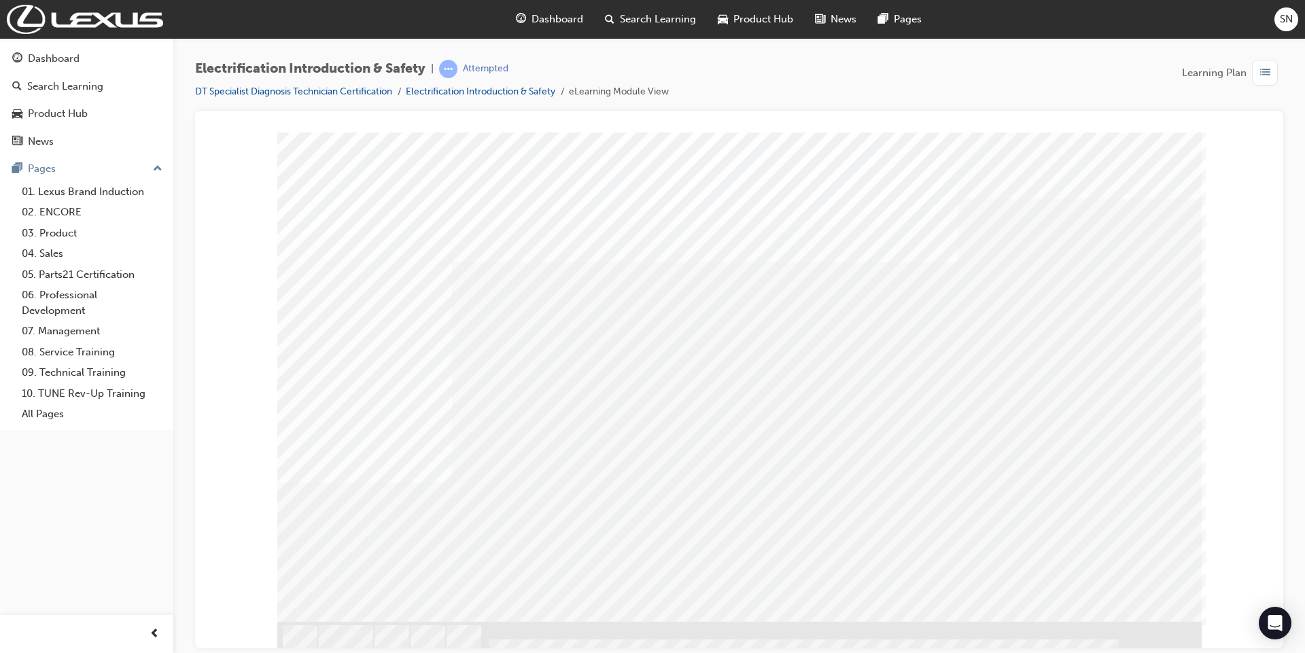
drag, startPoint x: 518, startPoint y: 362, endPoint x: 529, endPoint y: 362, distance: 10.9
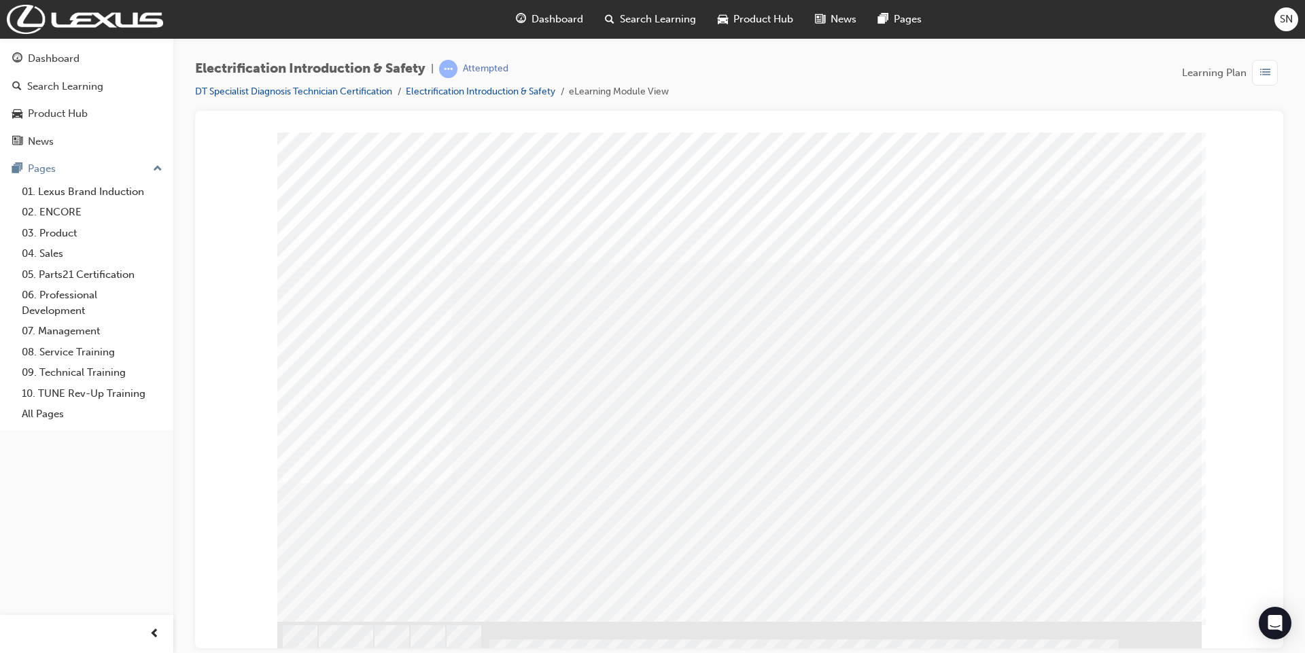
drag, startPoint x: 819, startPoint y: 390, endPoint x: 827, endPoint y: 390, distance: 7.5
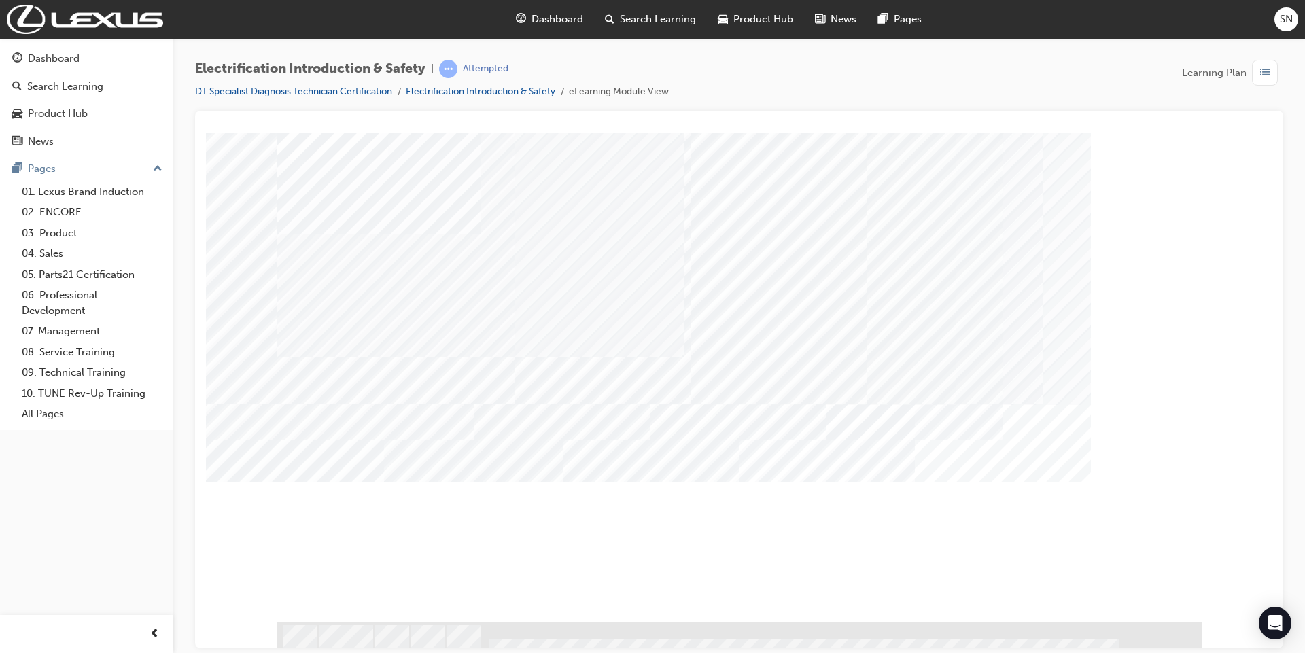
drag, startPoint x: 792, startPoint y: 406, endPoint x: 765, endPoint y: 408, distance: 27.3
drag, startPoint x: 723, startPoint y: 438, endPoint x: 656, endPoint y: 425, distance: 68.5
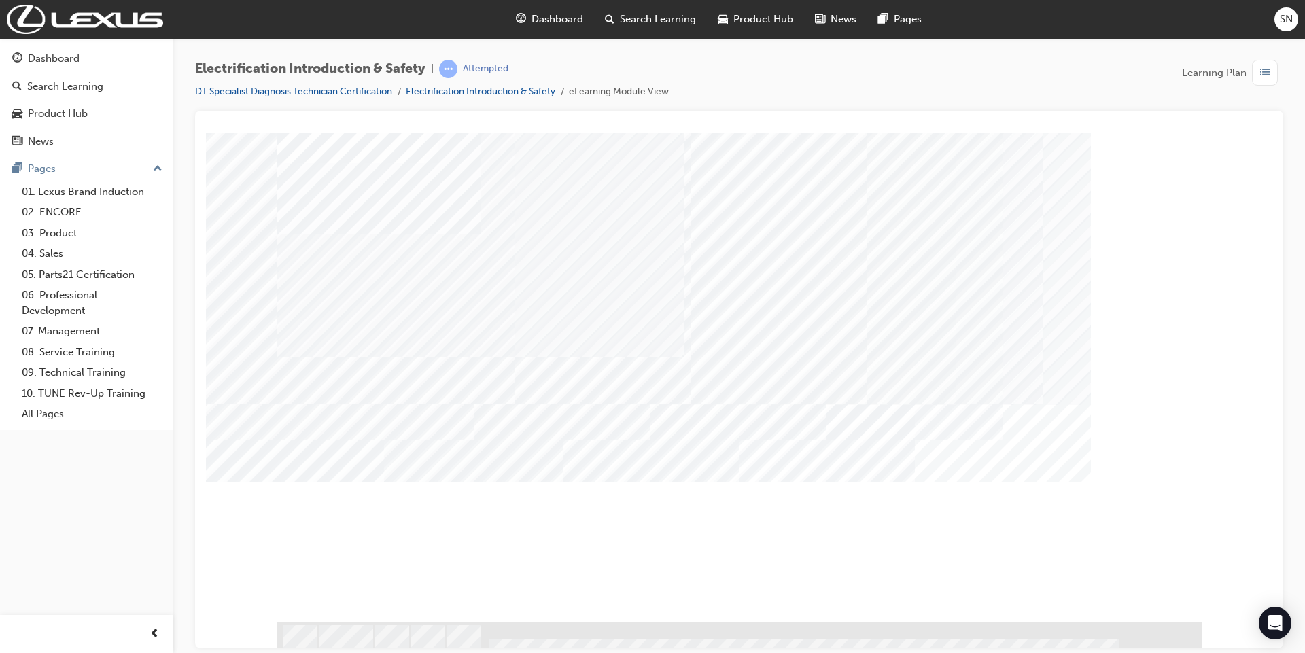
drag, startPoint x: 624, startPoint y: 392, endPoint x: 600, endPoint y: 402, distance: 26.5
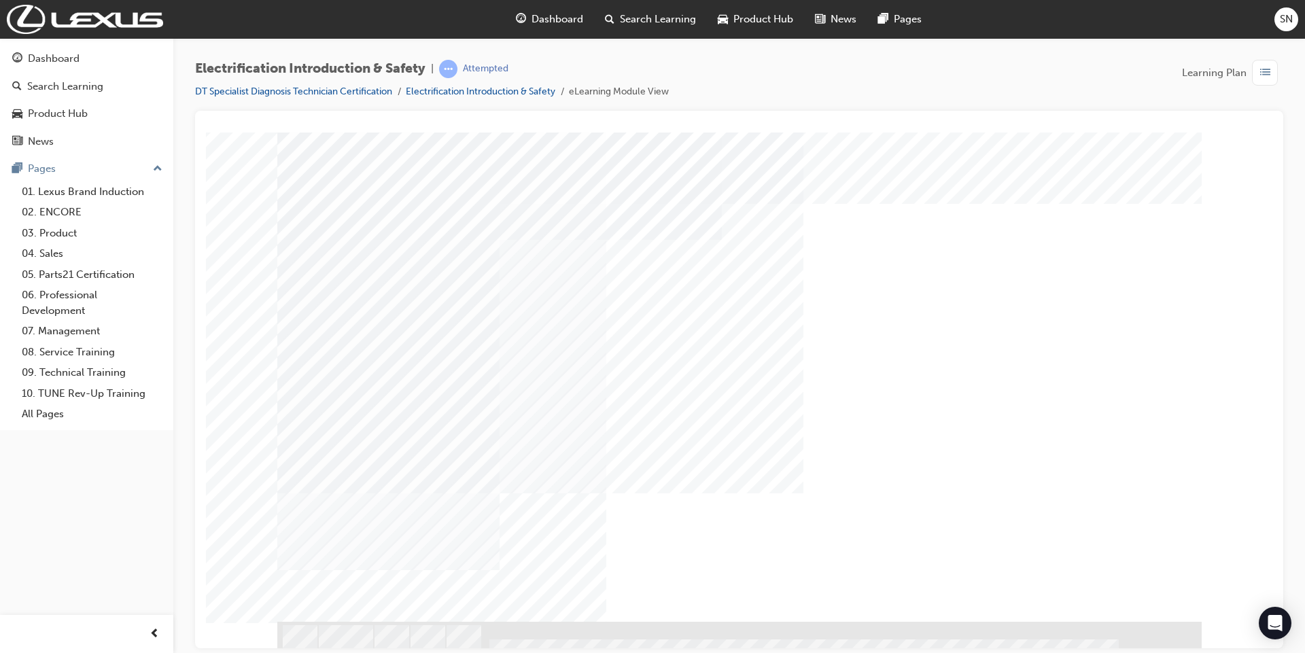
click at [363, 646] on div "NEXT Trigger this button to go to the next slide" at bounding box center [320, 658] width 86 height 24
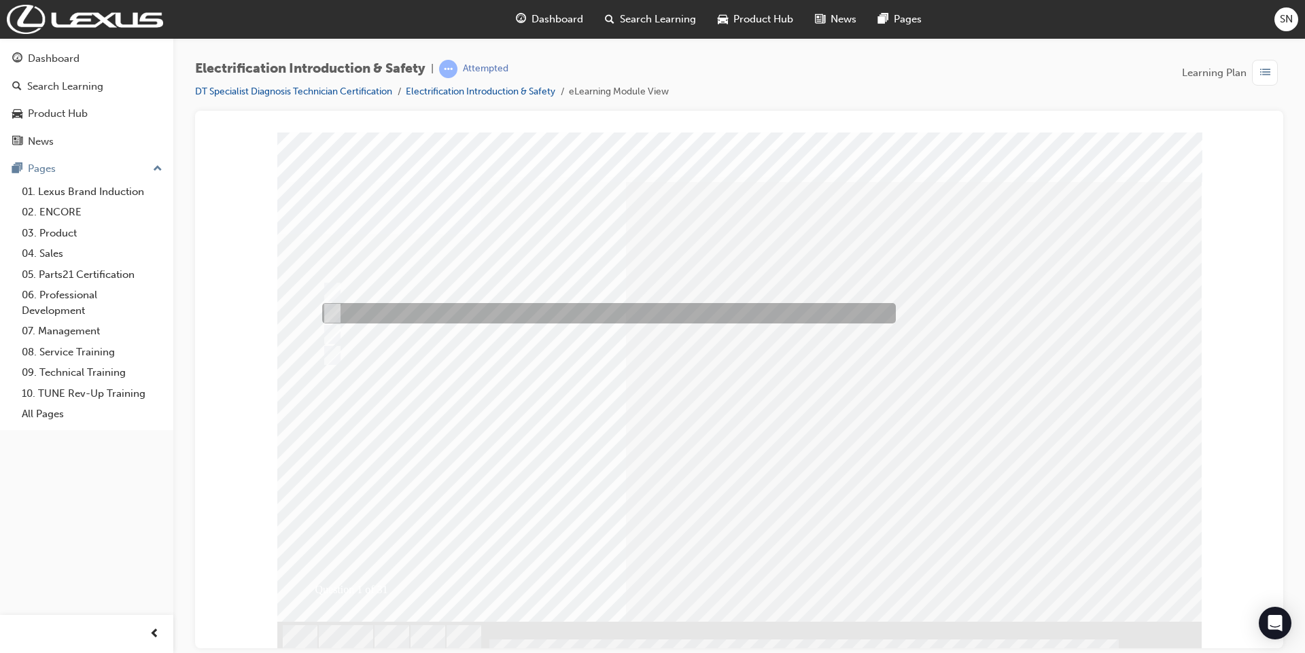
click at [549, 309] on div at bounding box center [606, 313] width 574 height 20
radio input "true"
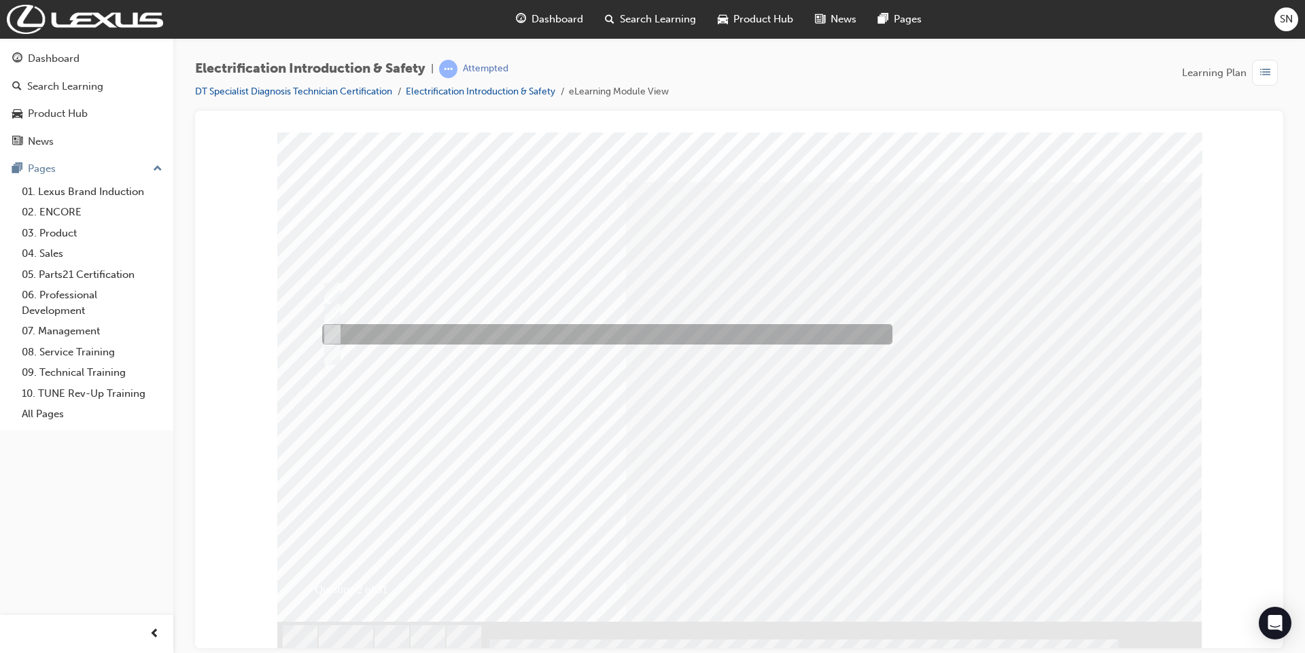
click at [438, 332] on div at bounding box center [604, 334] width 570 height 20
radio input "true"
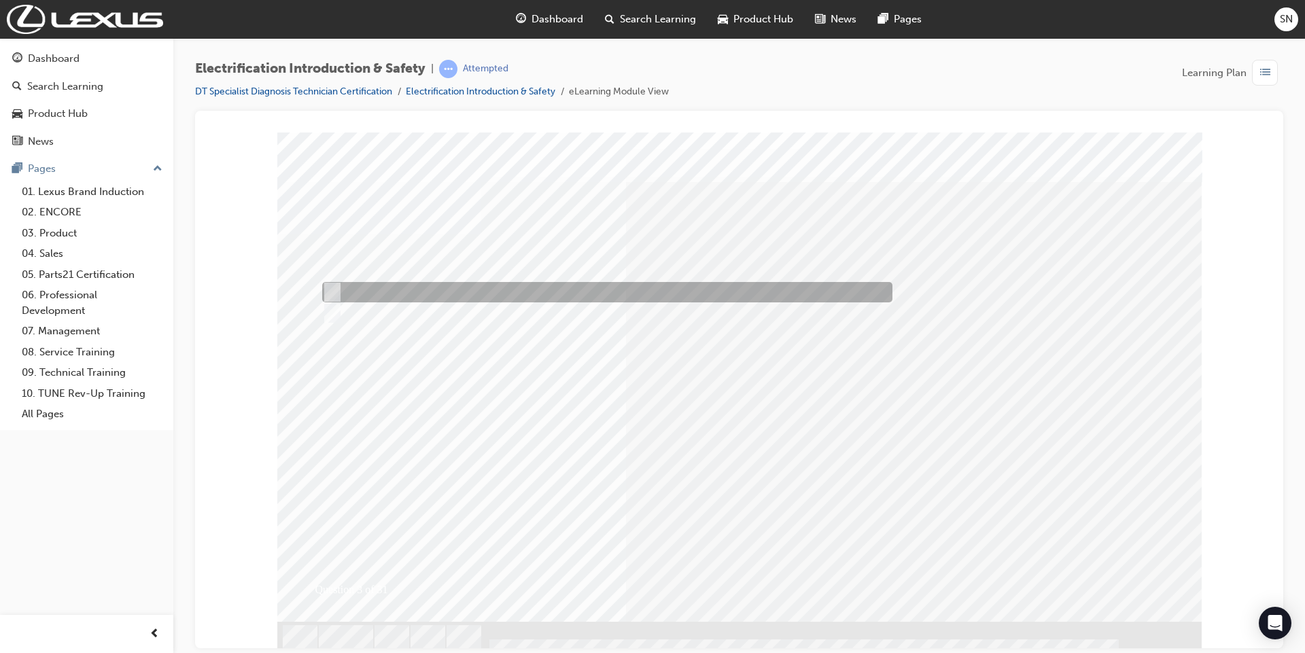
click at [419, 291] on div at bounding box center [604, 292] width 570 height 20
radio input "true"
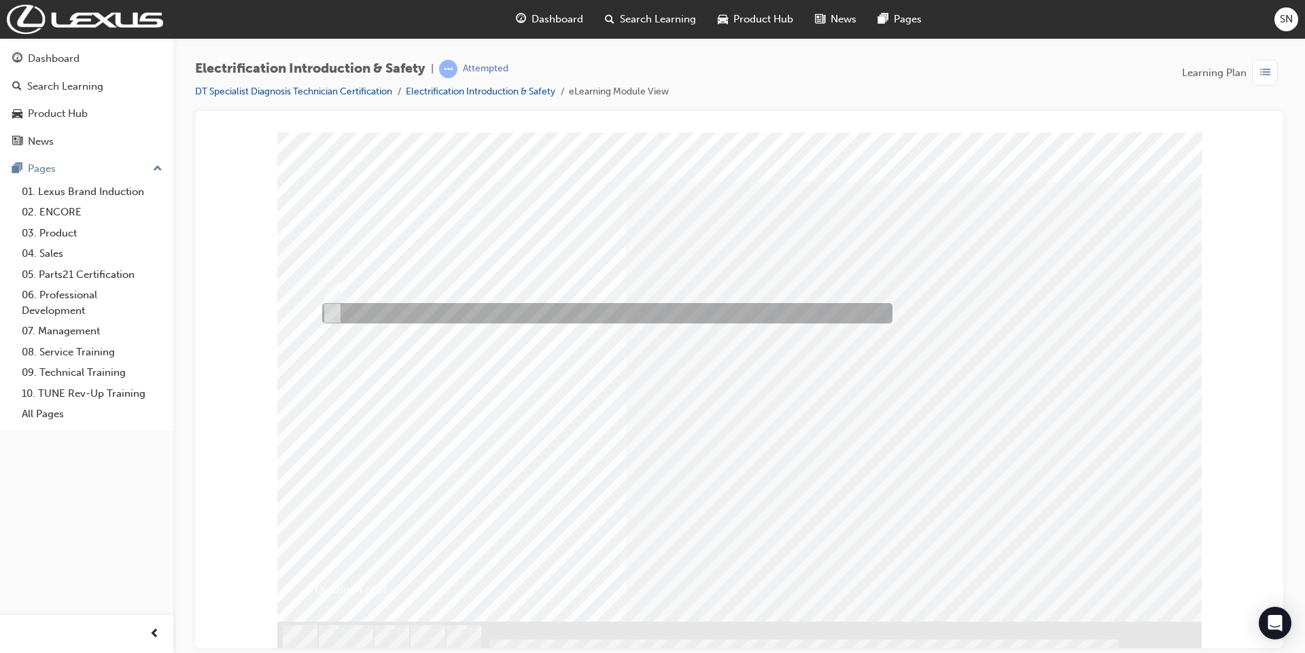
click at [373, 308] on div at bounding box center [604, 313] width 570 height 20
radio input "true"
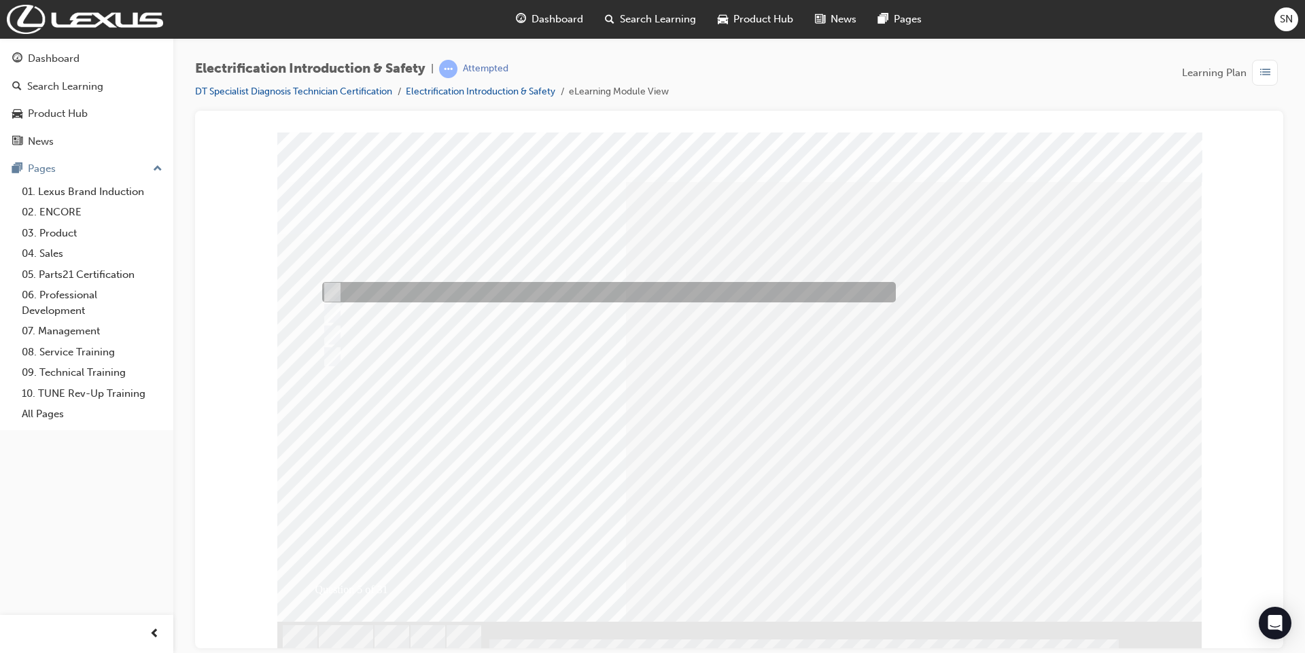
click at [389, 290] on div at bounding box center [606, 292] width 574 height 20
checkbox input "true"
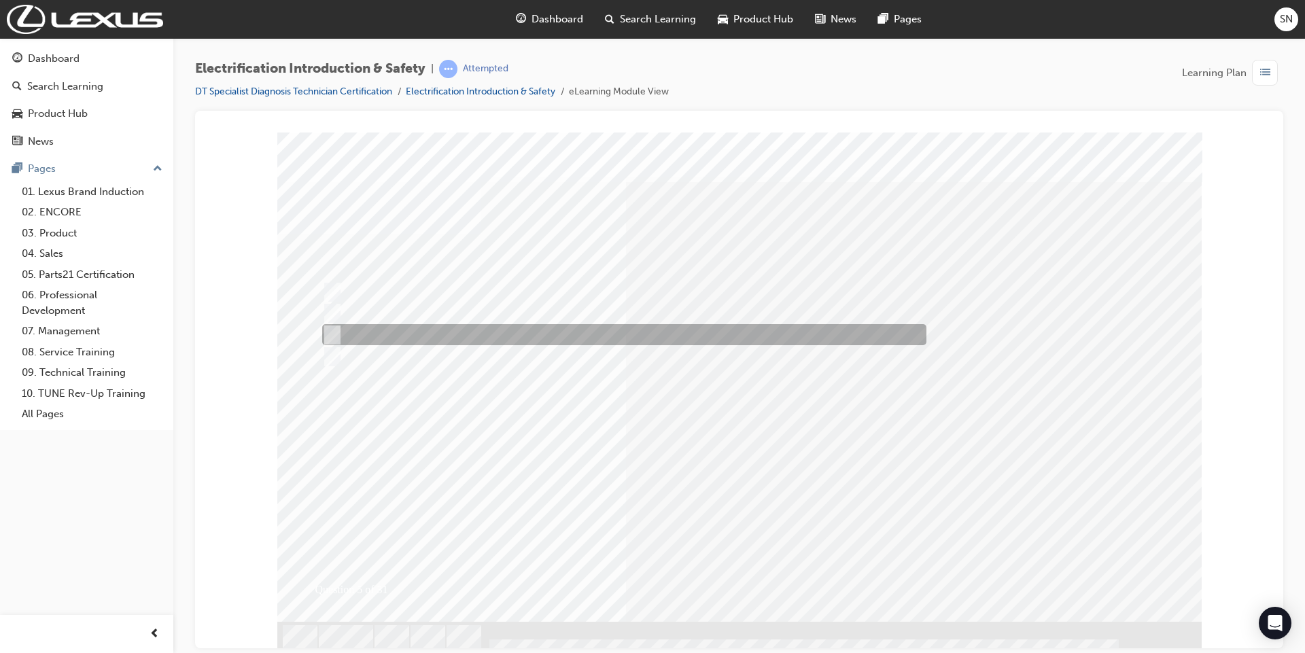
click at [389, 326] on div at bounding box center [621, 334] width 604 height 21
checkbox input "true"
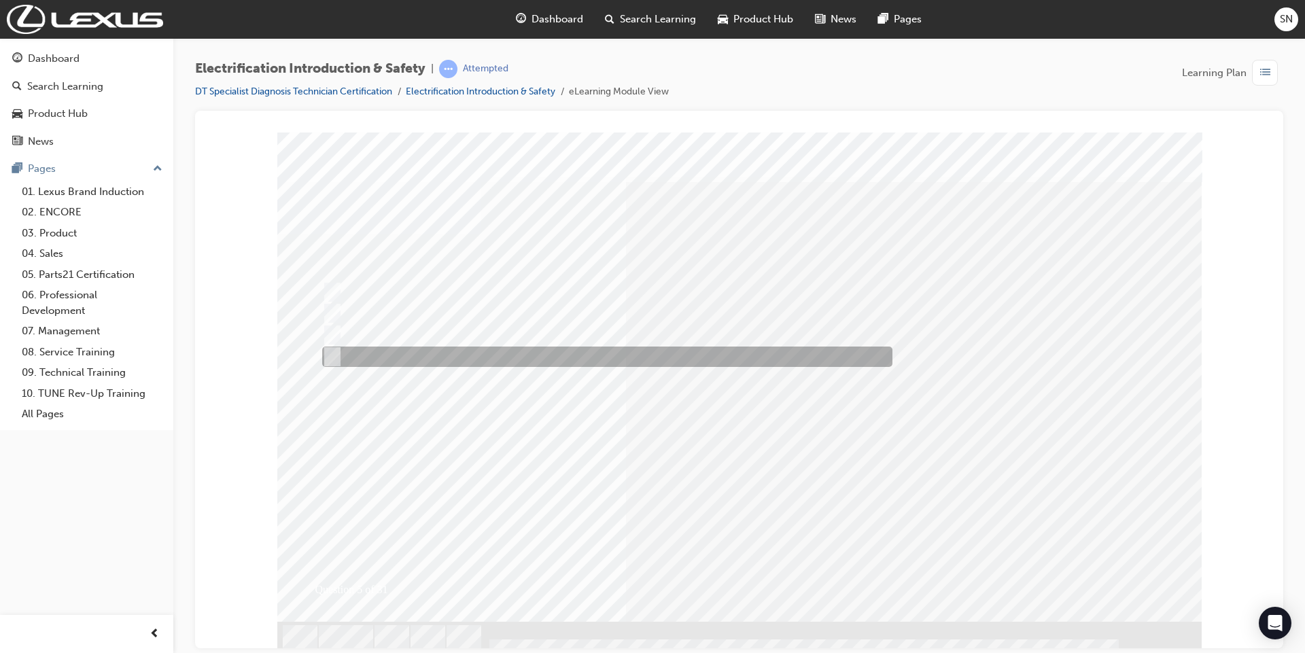
click at [387, 353] on div at bounding box center [604, 357] width 570 height 20
checkbox input "true"
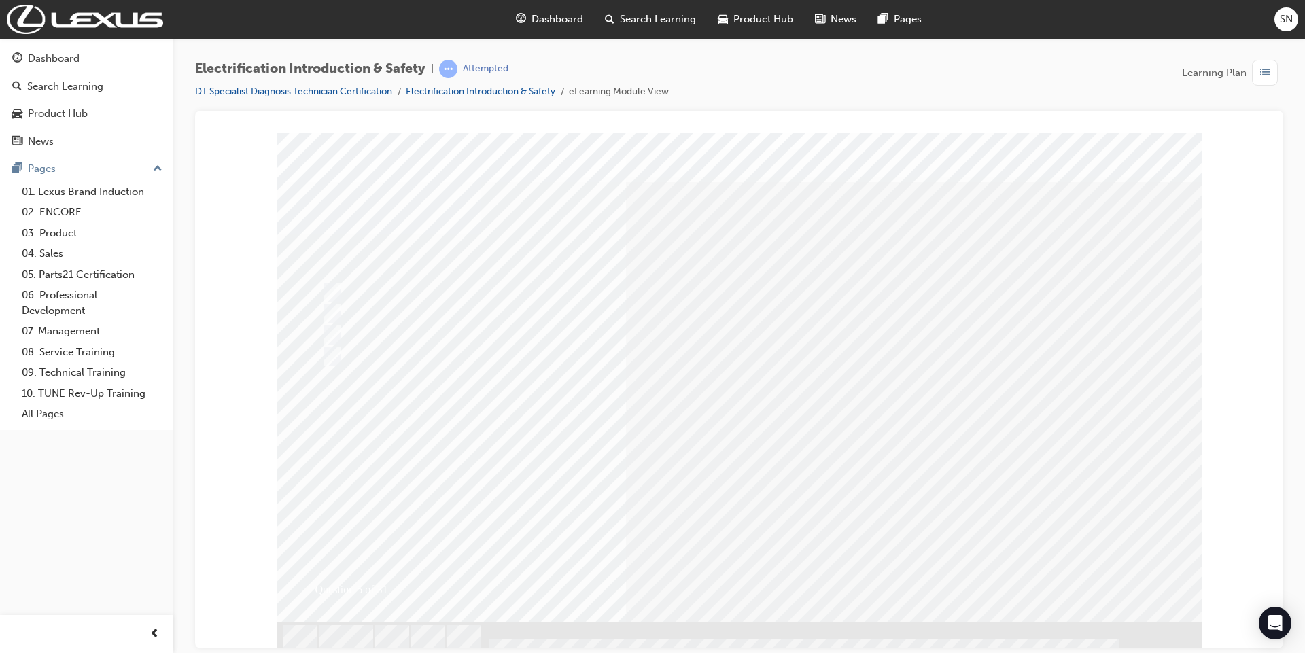
click at [409, 324] on div at bounding box center [621, 334] width 604 height 21
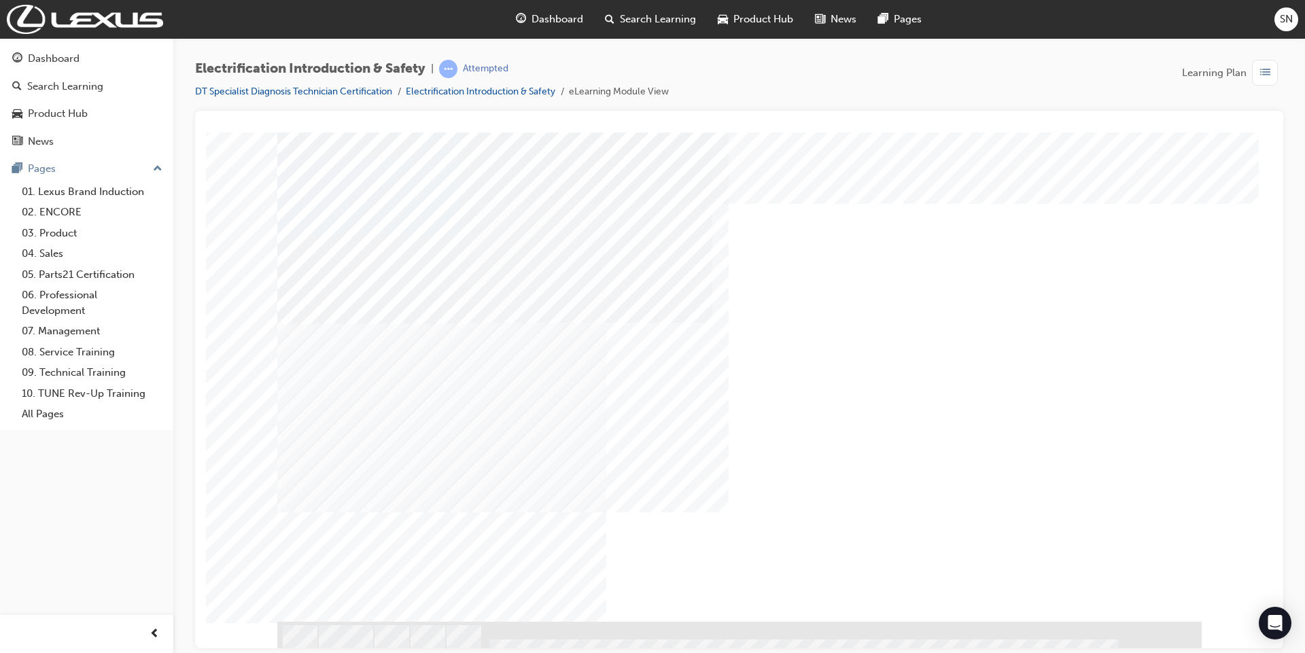
click at [363, 646] on div "NEXT Trigger this button to go to the next slide" at bounding box center [320, 658] width 86 height 24
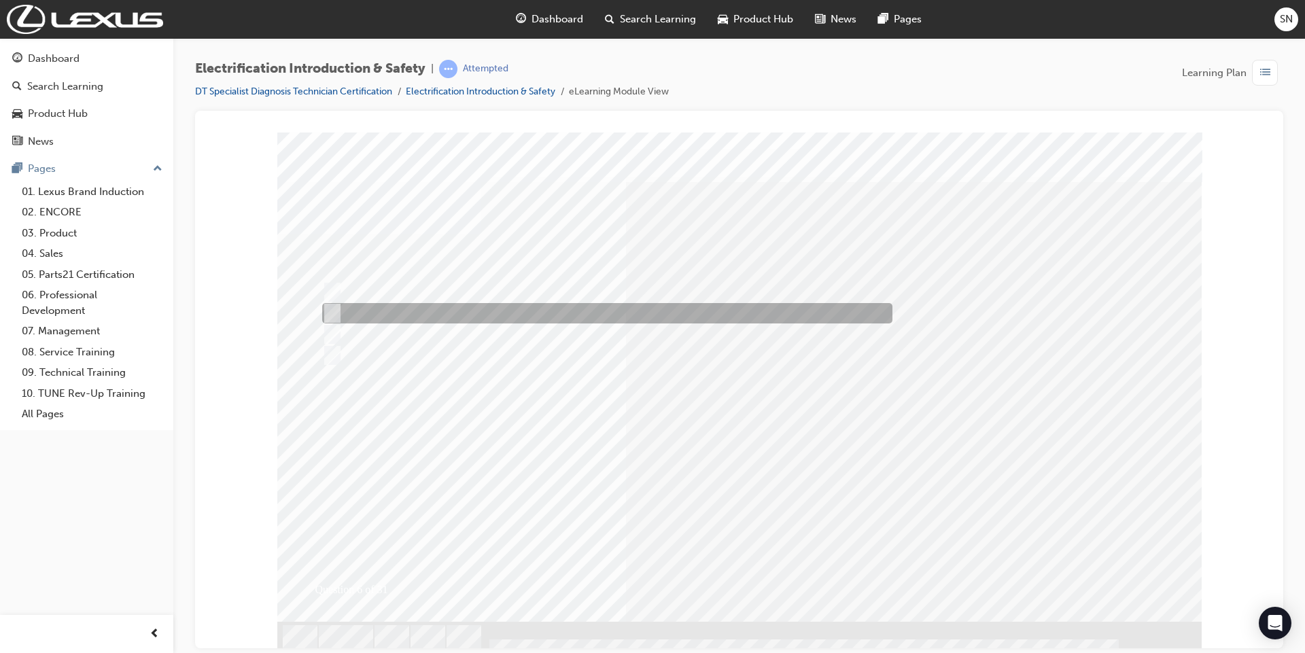
click at [607, 313] on div at bounding box center [604, 313] width 570 height 20
radio input "true"
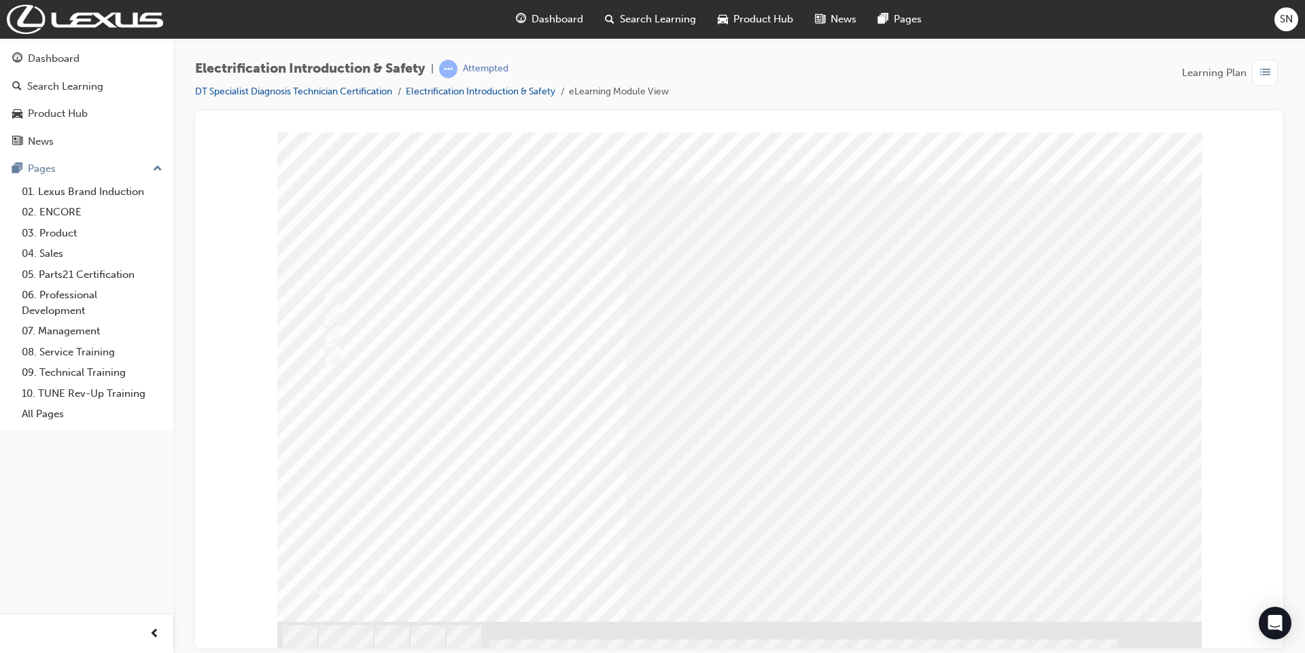
drag, startPoint x: 1103, startPoint y: 224, endPoint x: 1024, endPoint y: 224, distance: 78.9
